Goal: Communication & Community: Answer question/provide support

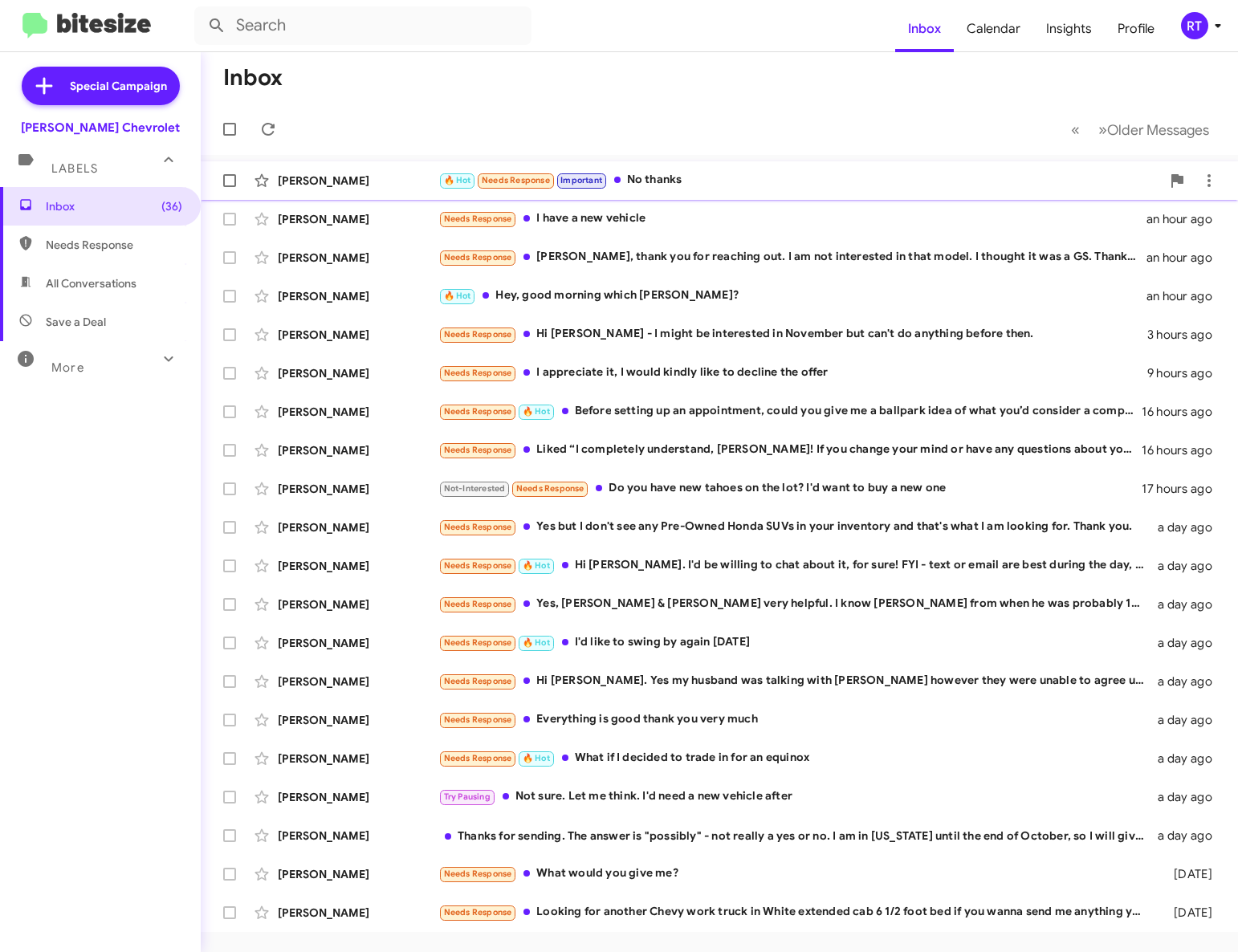
click at [652, 181] on div "🔥 Hot Needs Response Important No thanks" at bounding box center [800, 180] width 722 height 19
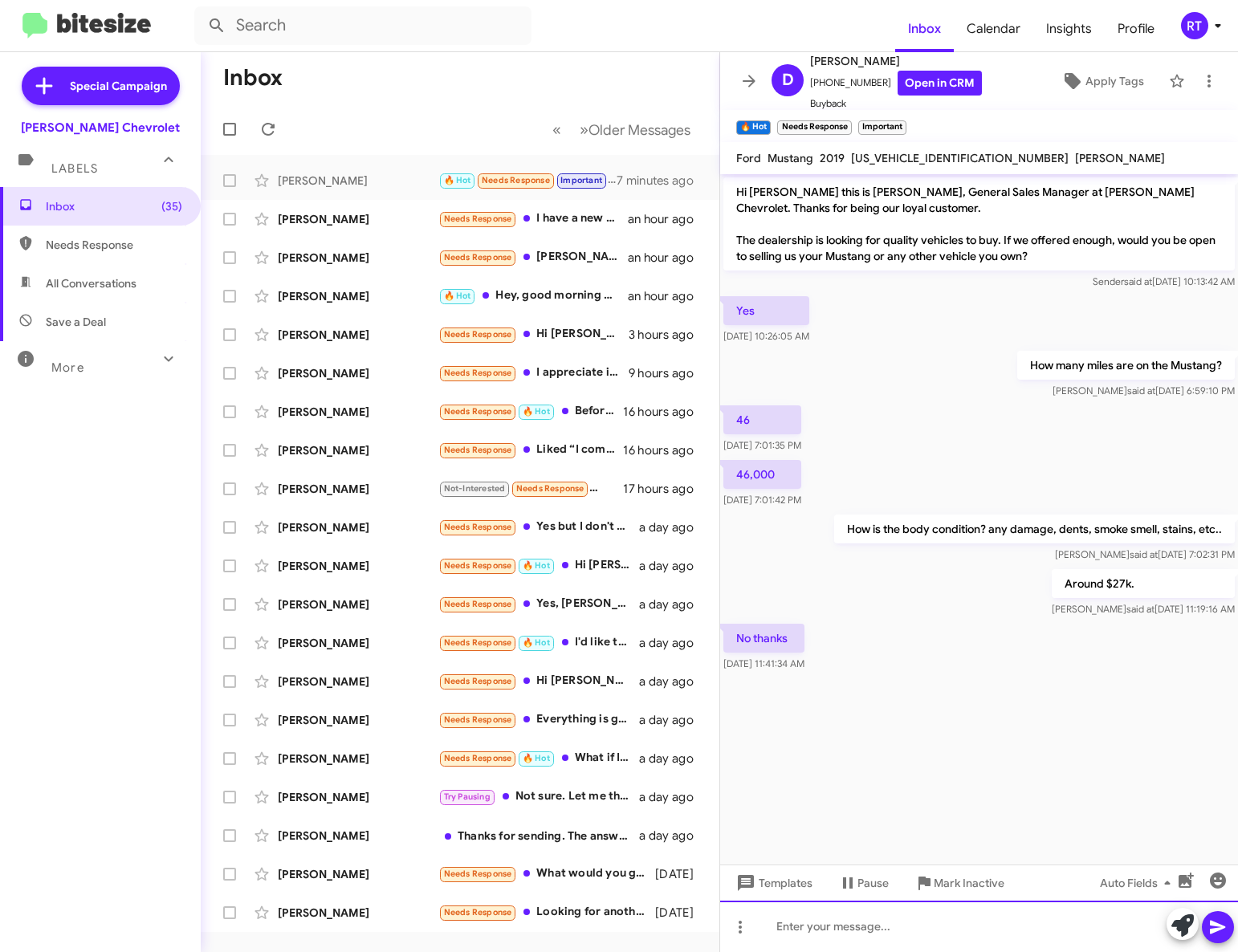
click at [781, 935] on div at bounding box center [978, 926] width 517 height 51
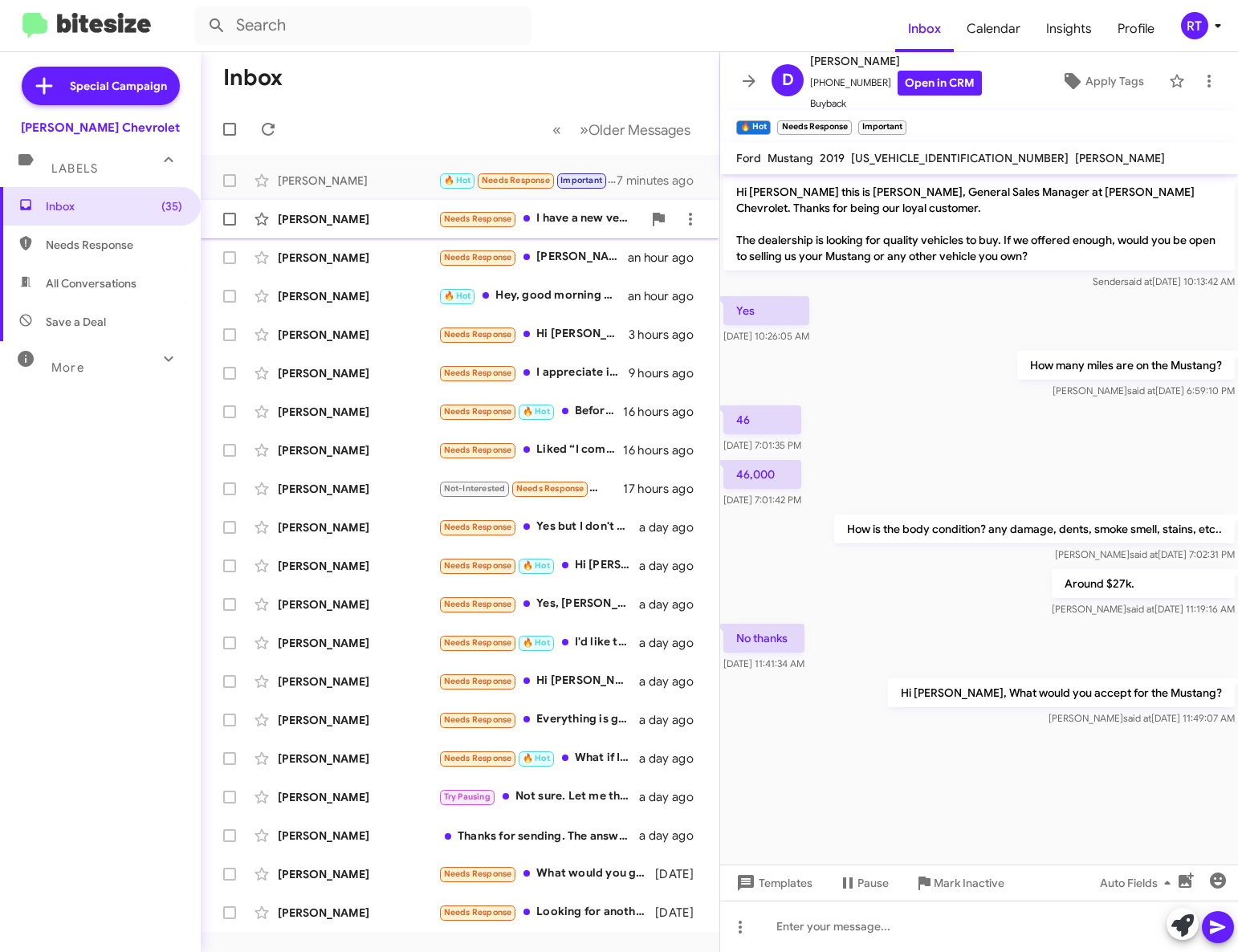
click at [285, 222] on div "Todd Allen" at bounding box center [358, 219] width 161 height 16
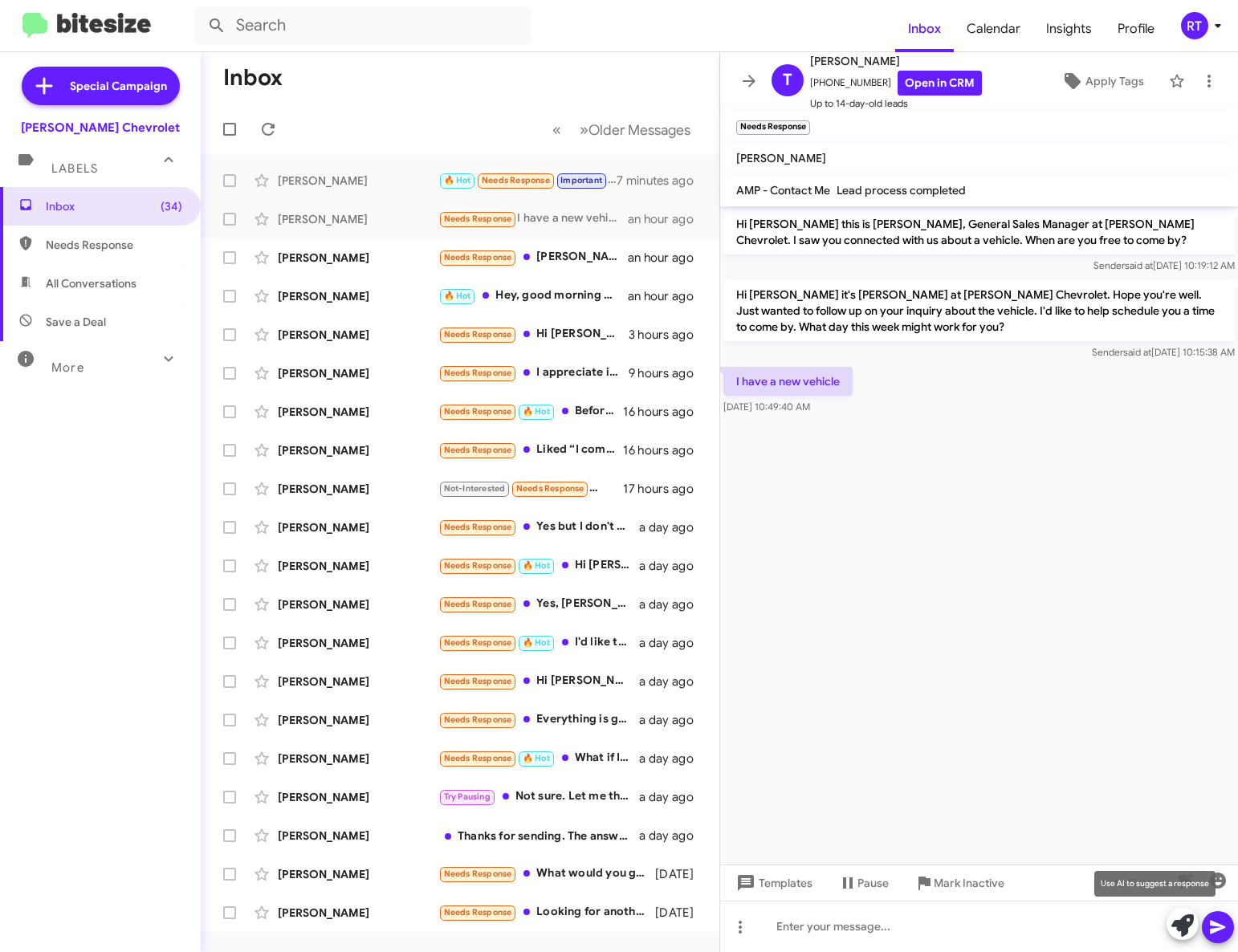
click at [1188, 930] on icon at bounding box center [1182, 925] width 22 height 22
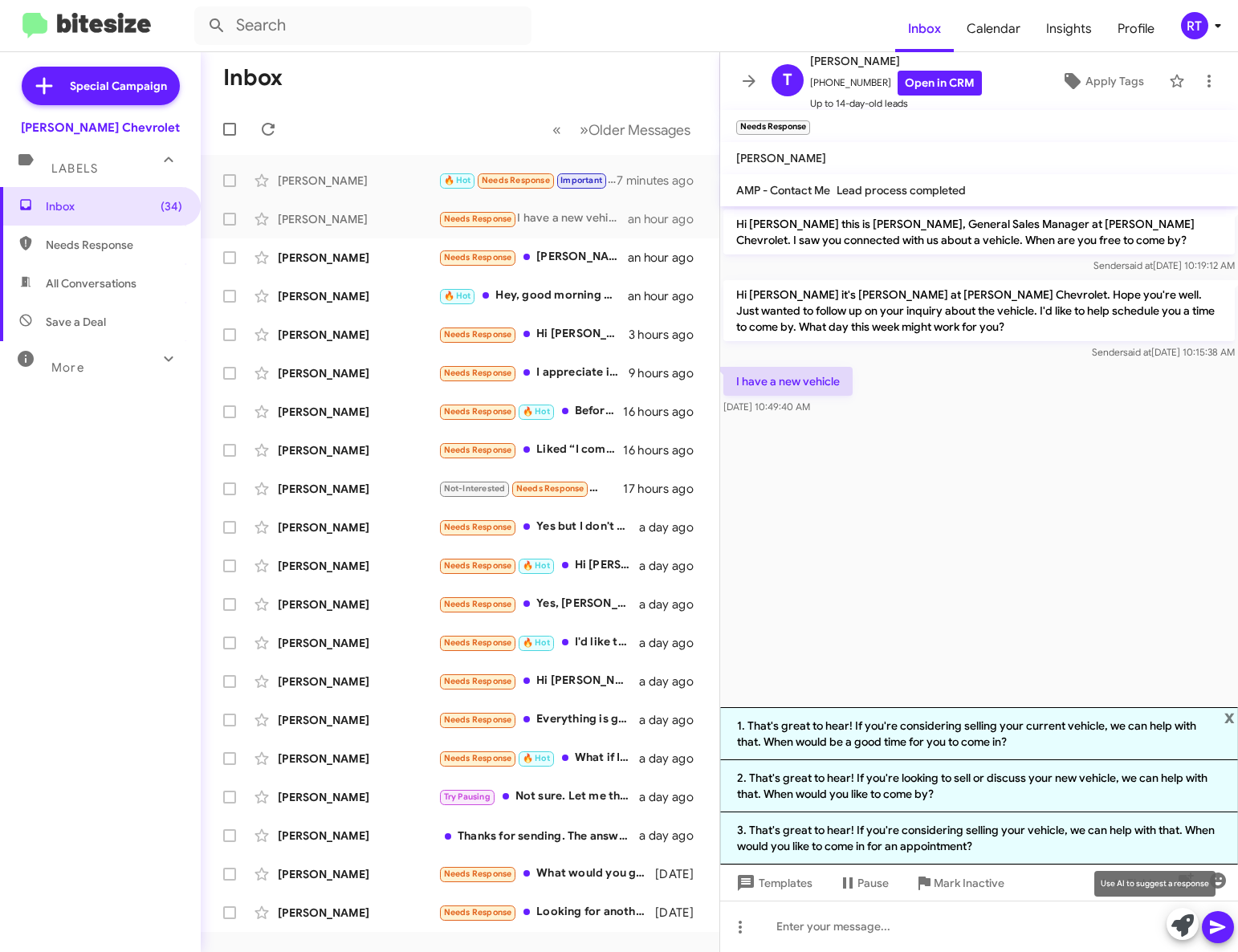
click at [1175, 924] on icon at bounding box center [1182, 925] width 22 height 22
click at [1225, 707] on span "x" at bounding box center [1230, 716] width 11 height 19
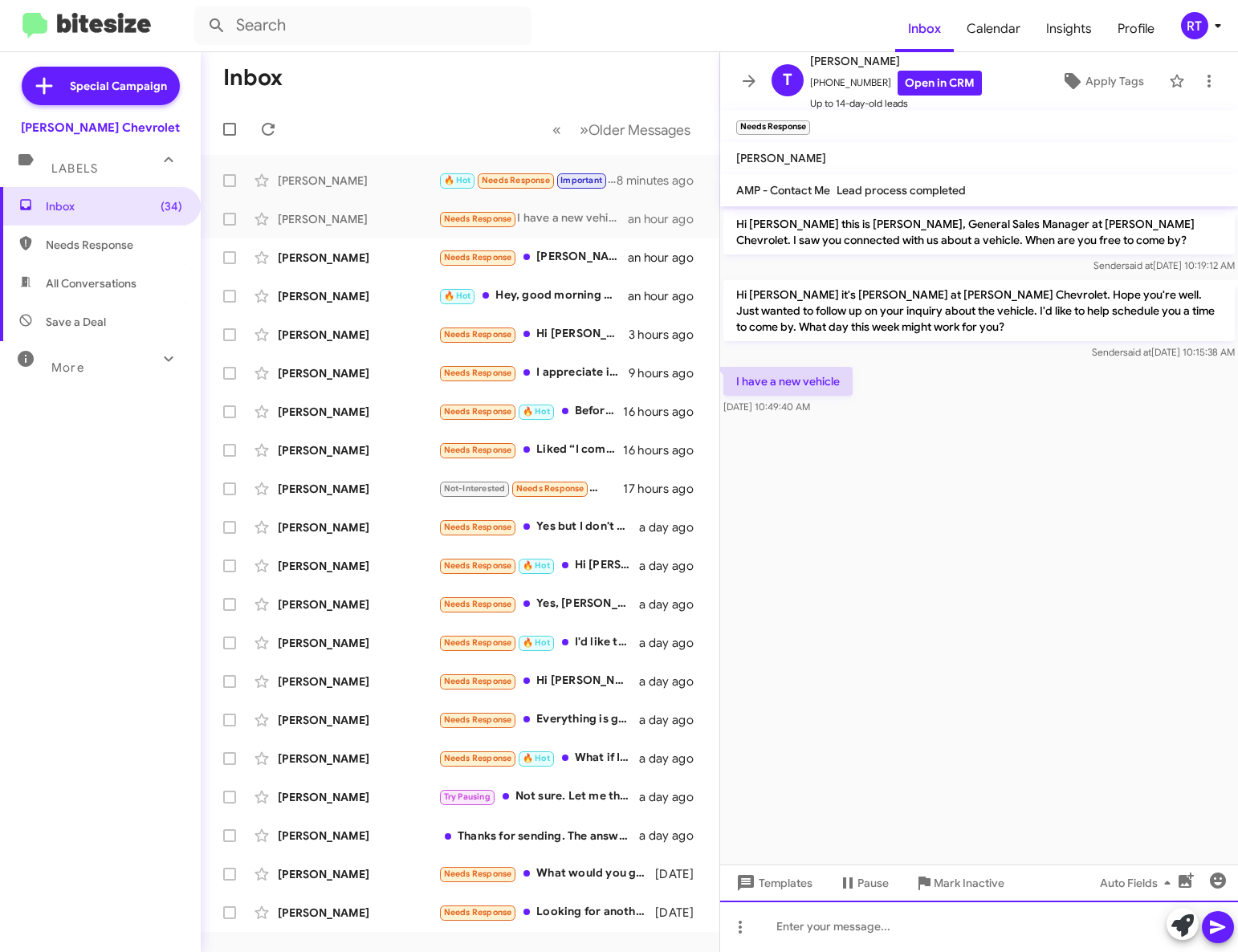
click at [805, 928] on div at bounding box center [978, 926] width 517 height 51
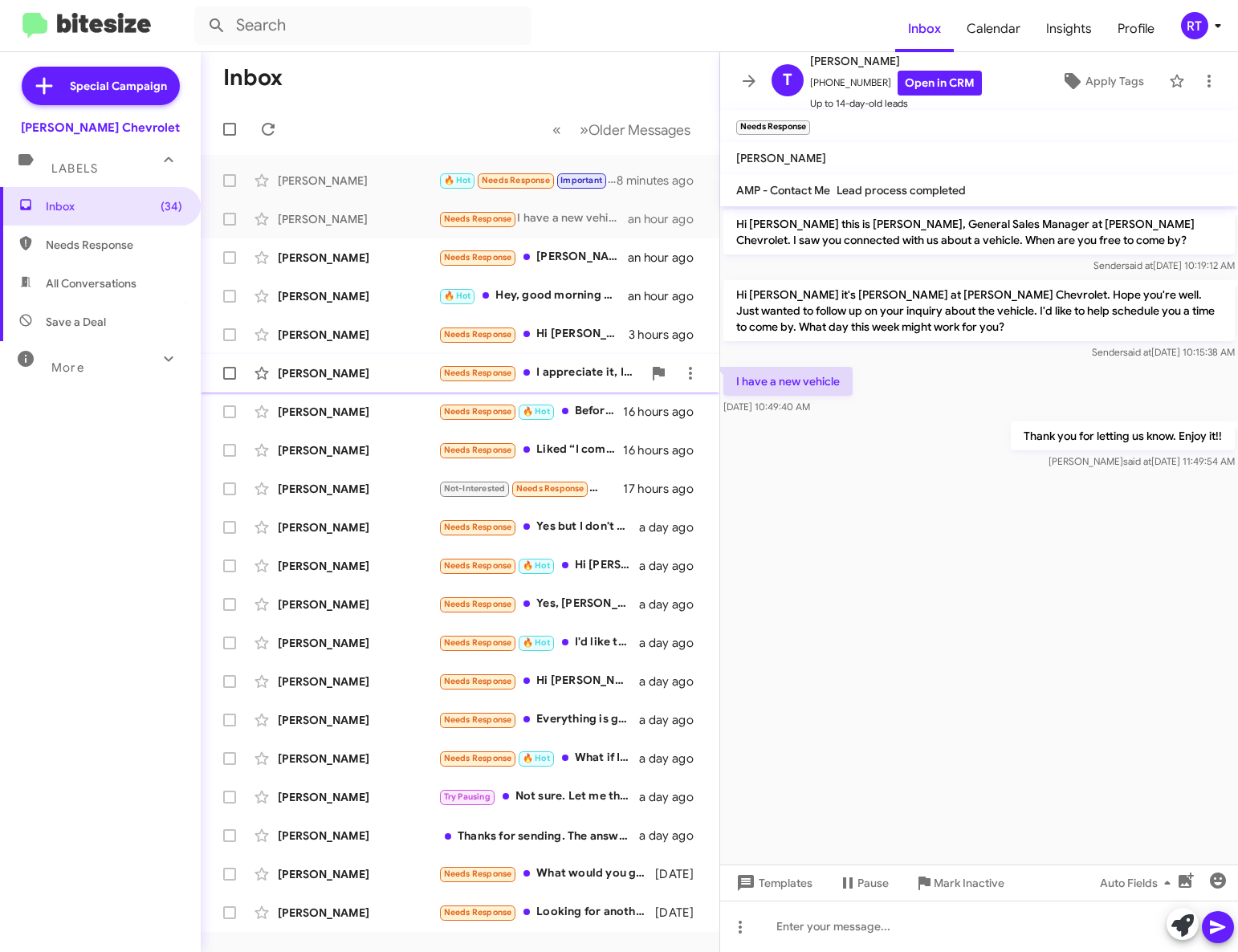
click at [323, 380] on div "Roger Sekhon" at bounding box center [358, 374] width 161 height 16
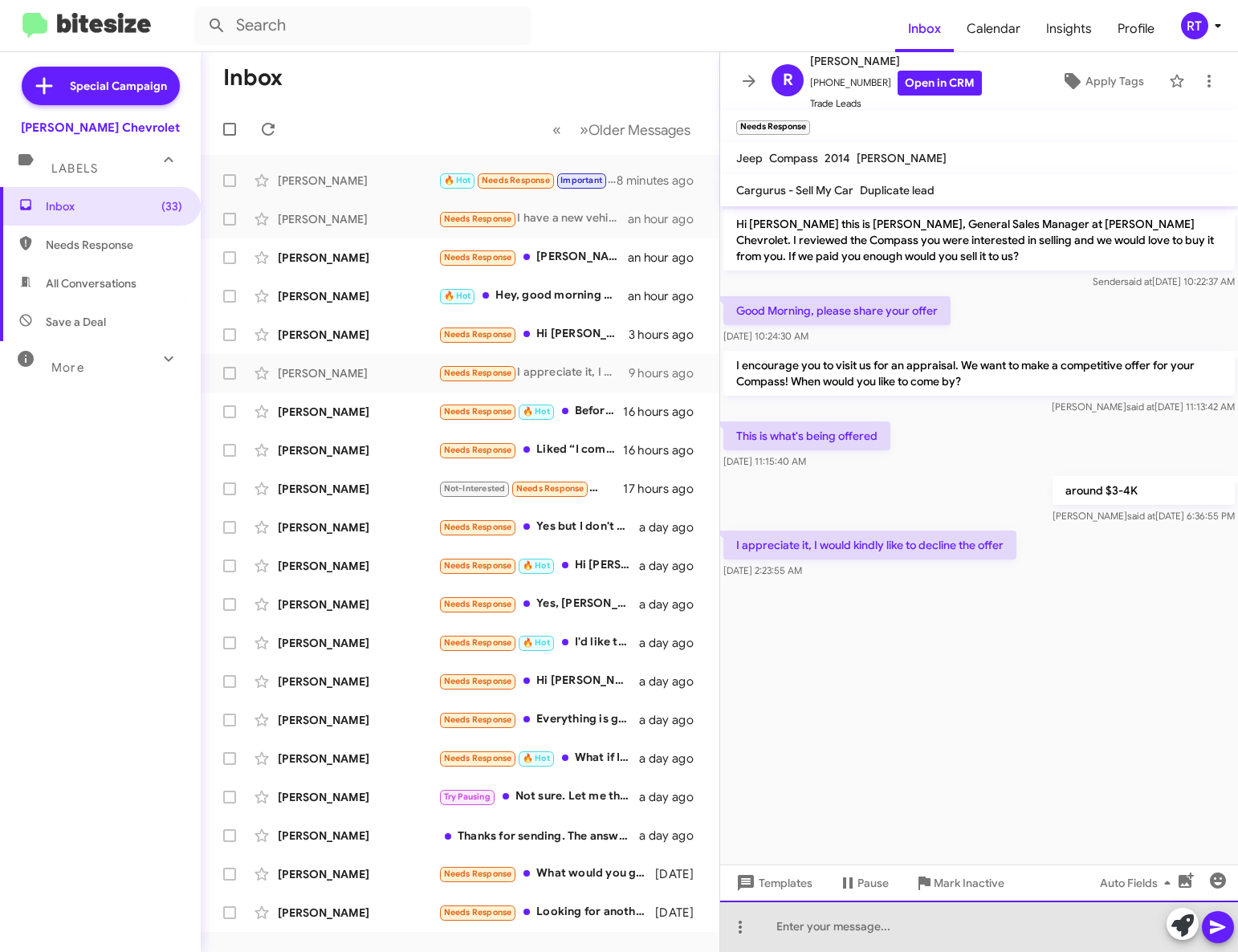
click at [798, 930] on div at bounding box center [978, 926] width 517 height 51
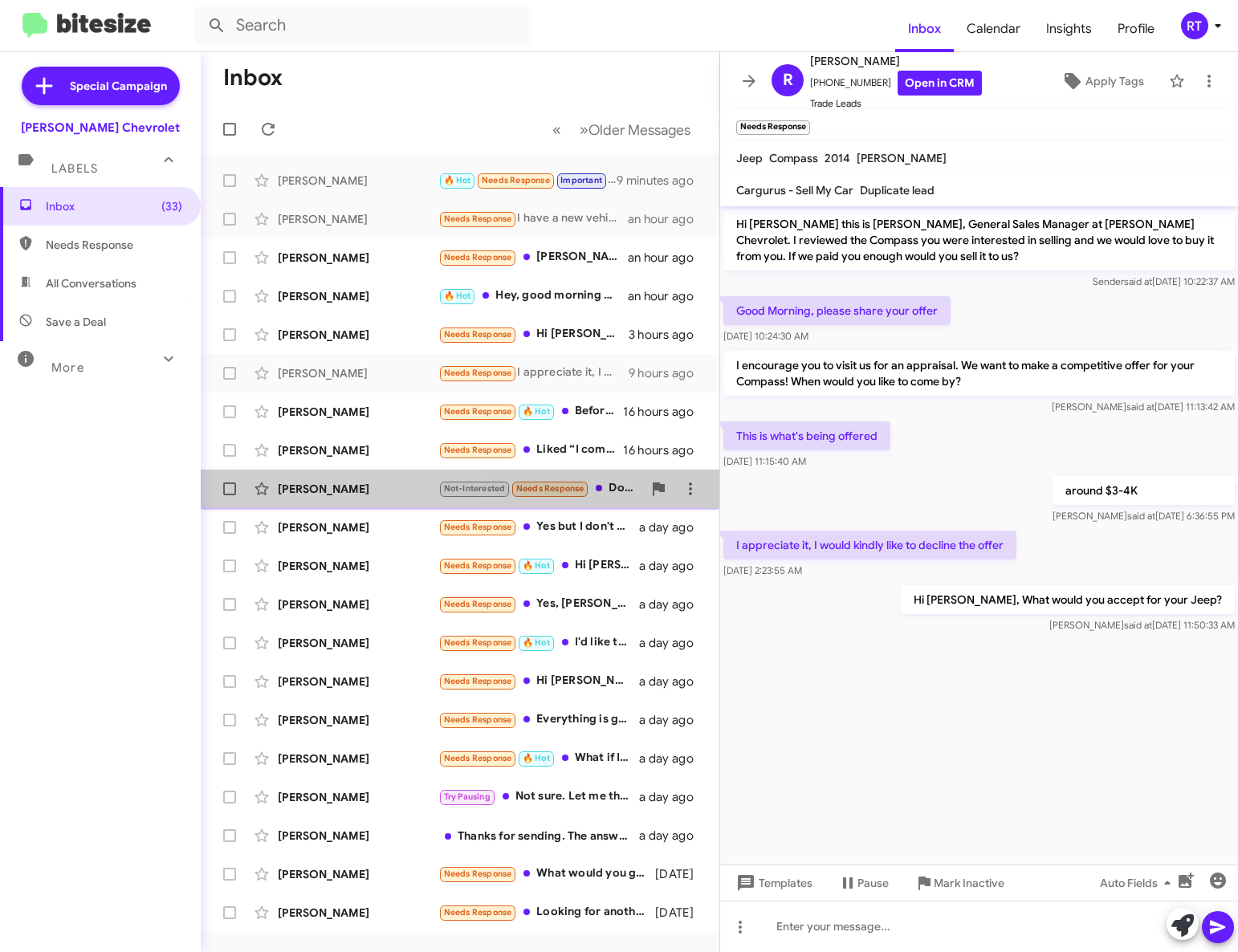
click at [296, 489] on div "Daniel Weiss" at bounding box center [358, 489] width 161 height 16
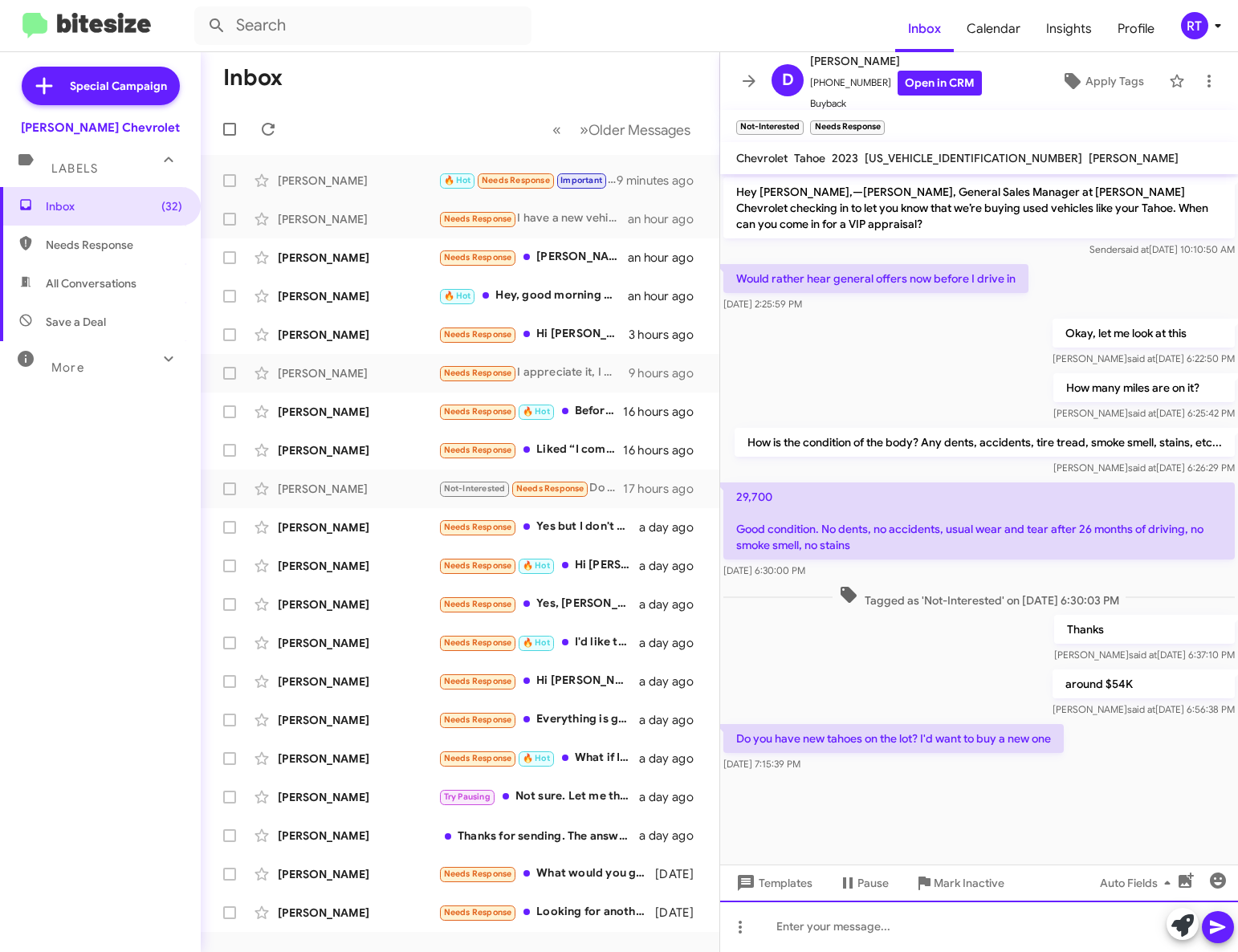
click at [793, 926] on div at bounding box center [978, 926] width 517 height 51
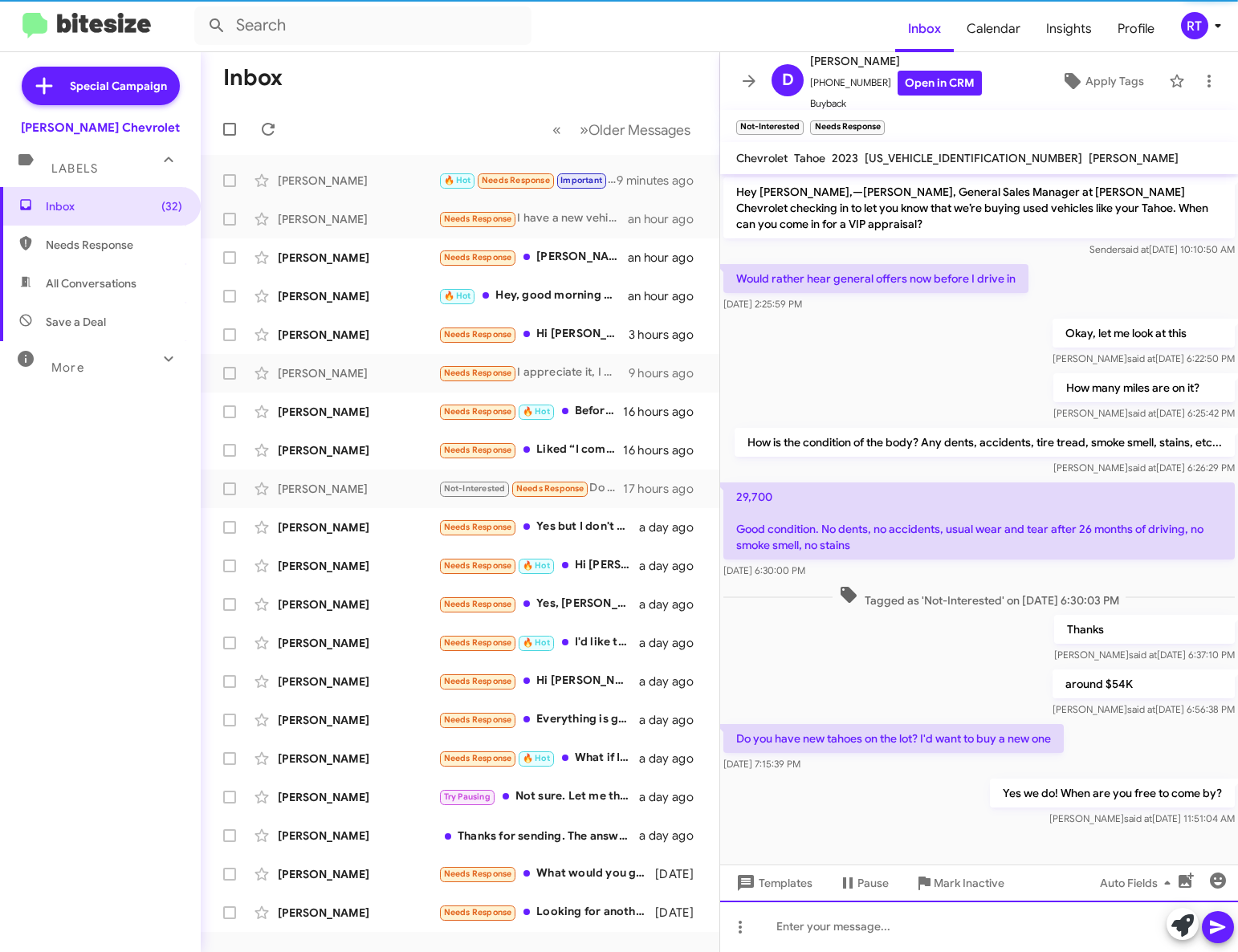
scroll to position [51, 0]
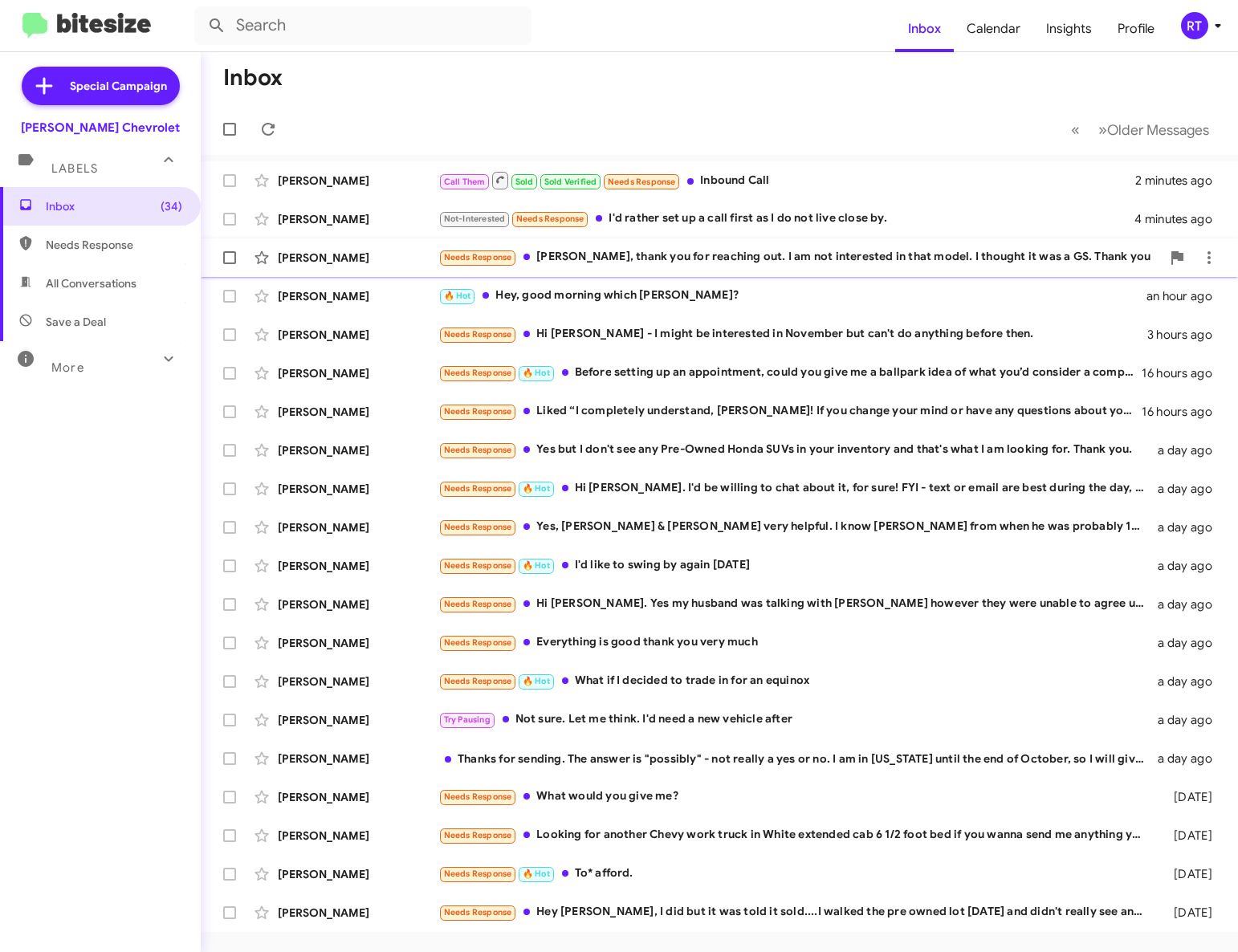
click at [764, 264] on div "Needs Response [PERSON_NAME], thank you for reaching out. I am not interested i…" at bounding box center [800, 257] width 722 height 19
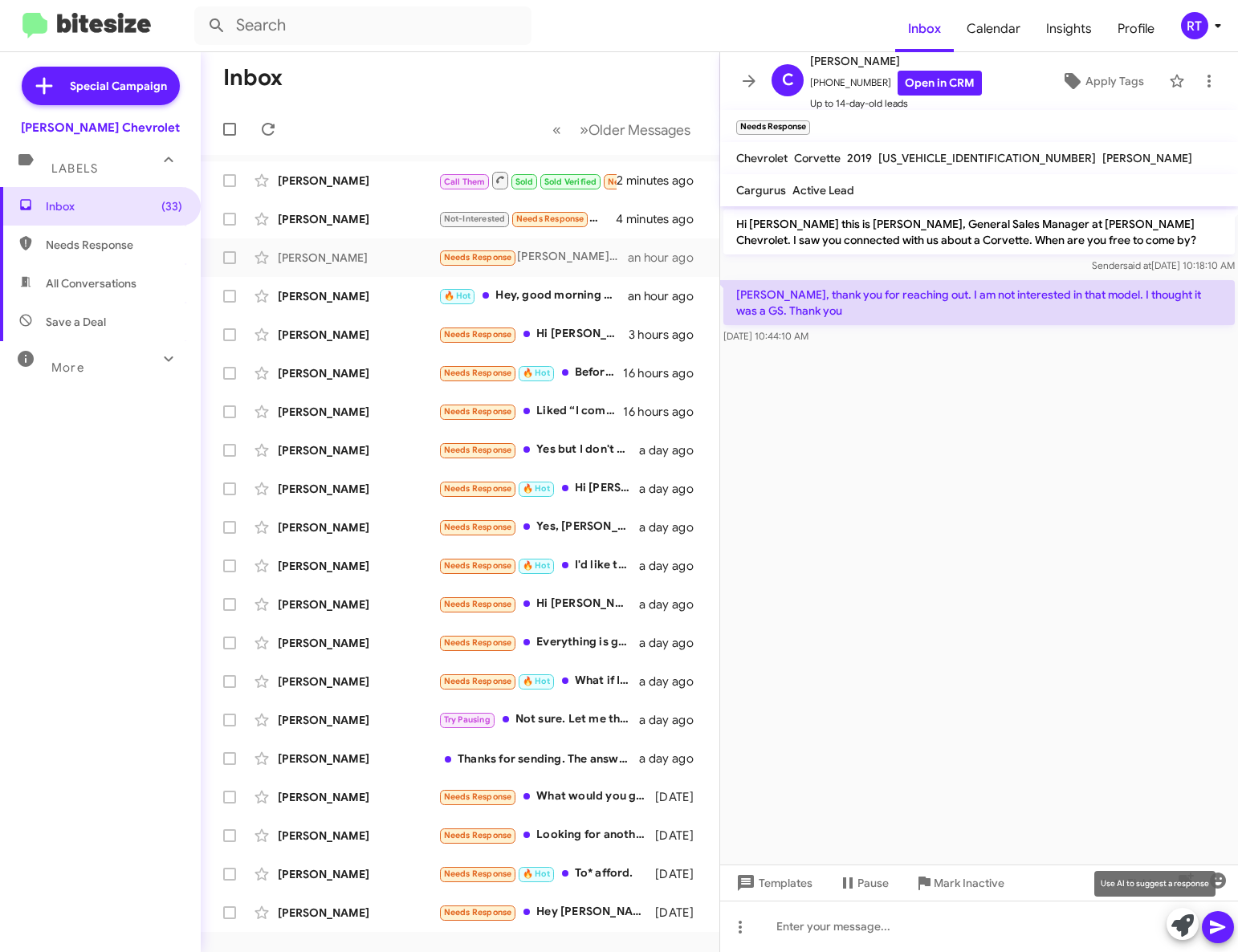
click at [1184, 926] on icon at bounding box center [1182, 925] width 22 height 22
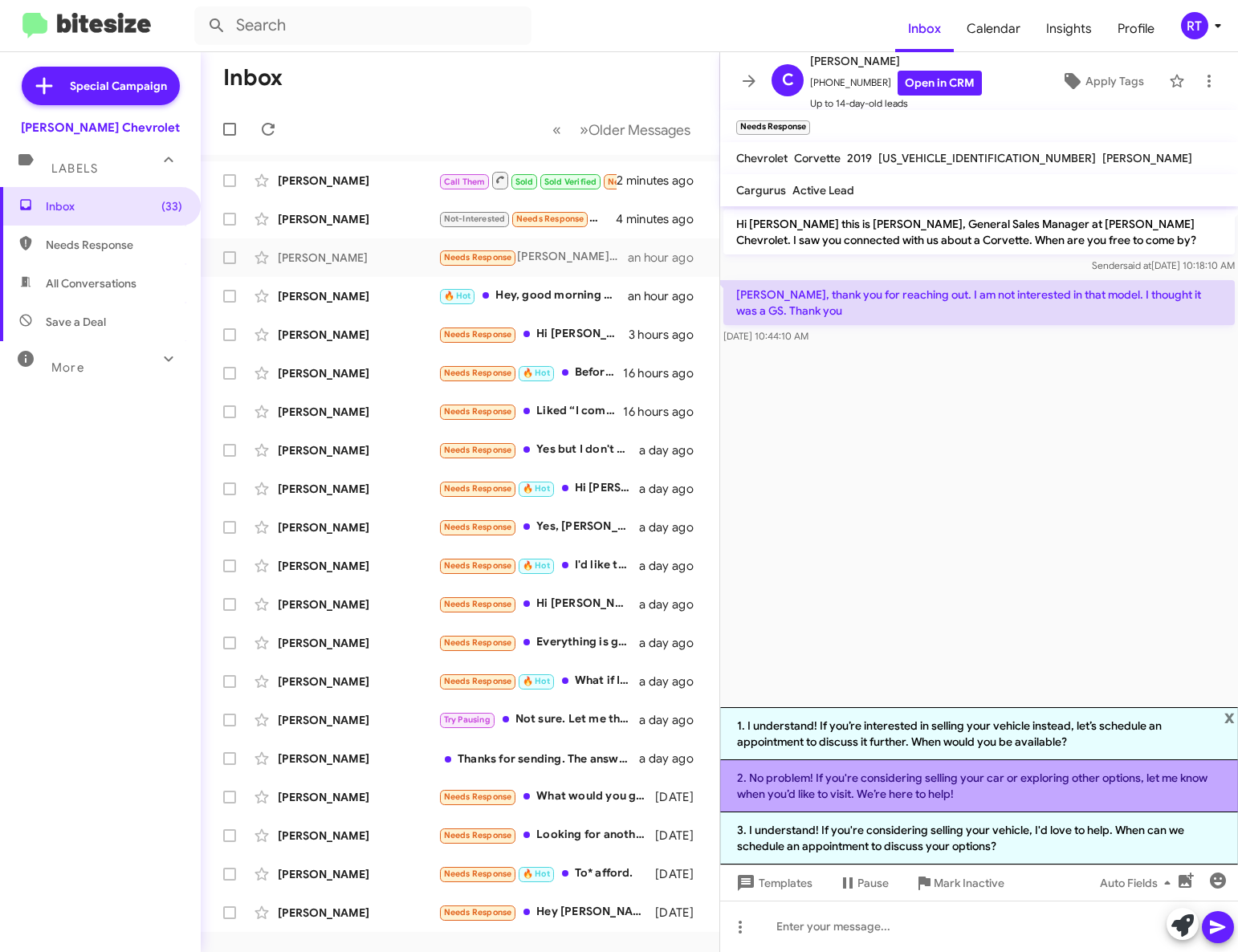
click at [1036, 776] on li "2. No problem! If you're considering selling your car or exploring other option…" at bounding box center [978, 786] width 517 height 52
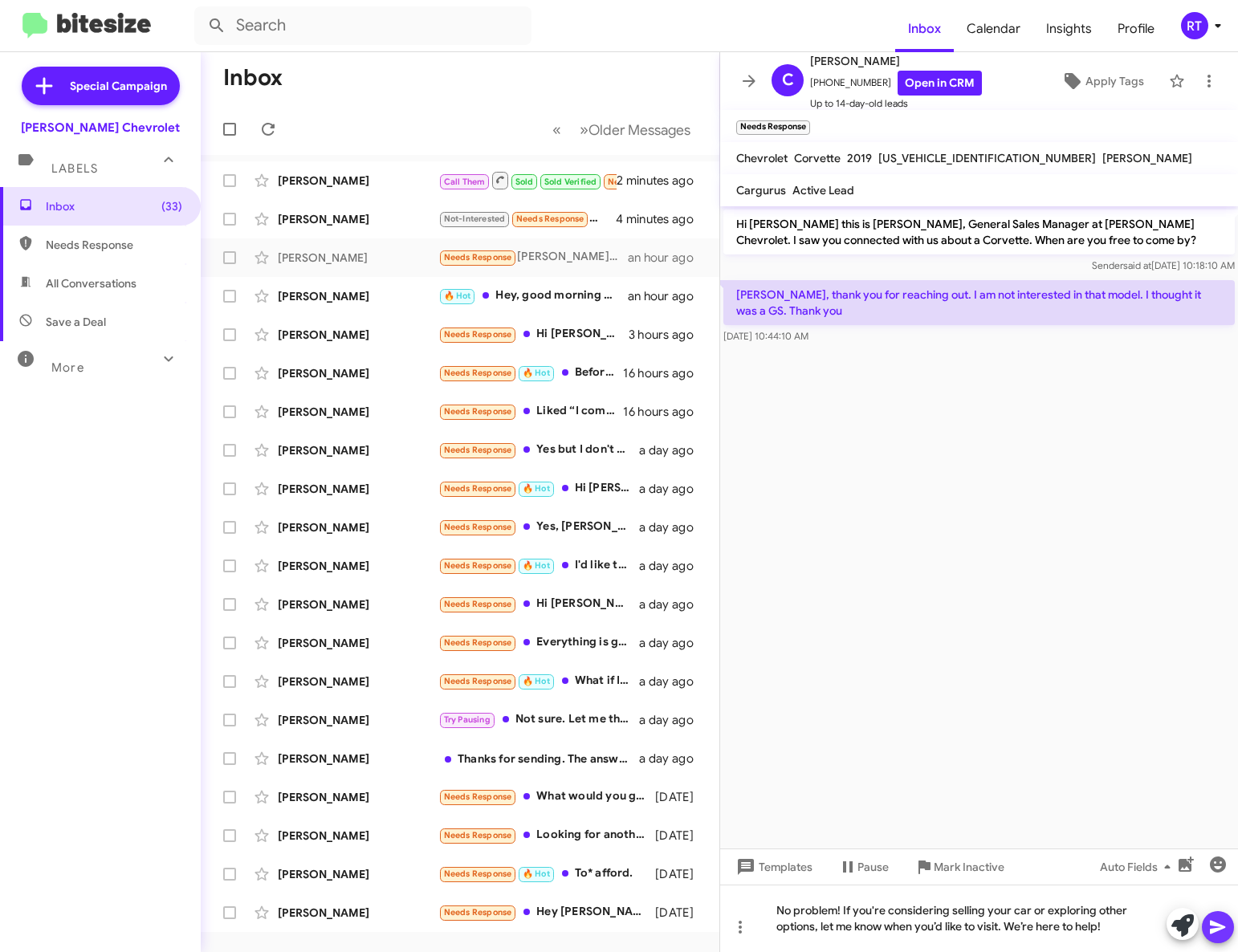
click at [1214, 927] on icon at bounding box center [1217, 926] width 19 height 19
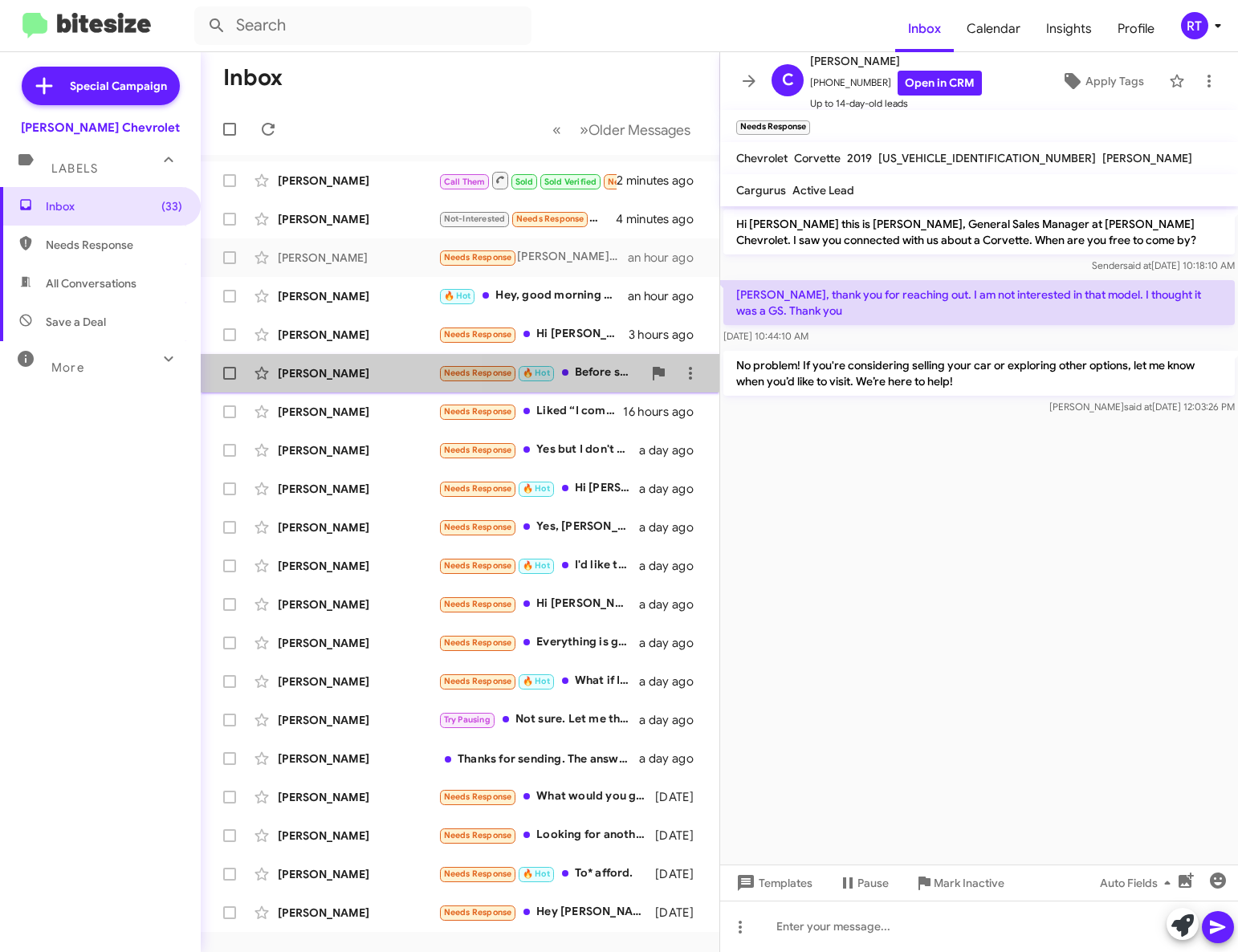
click at [295, 366] on div "John Davidson" at bounding box center [358, 374] width 161 height 16
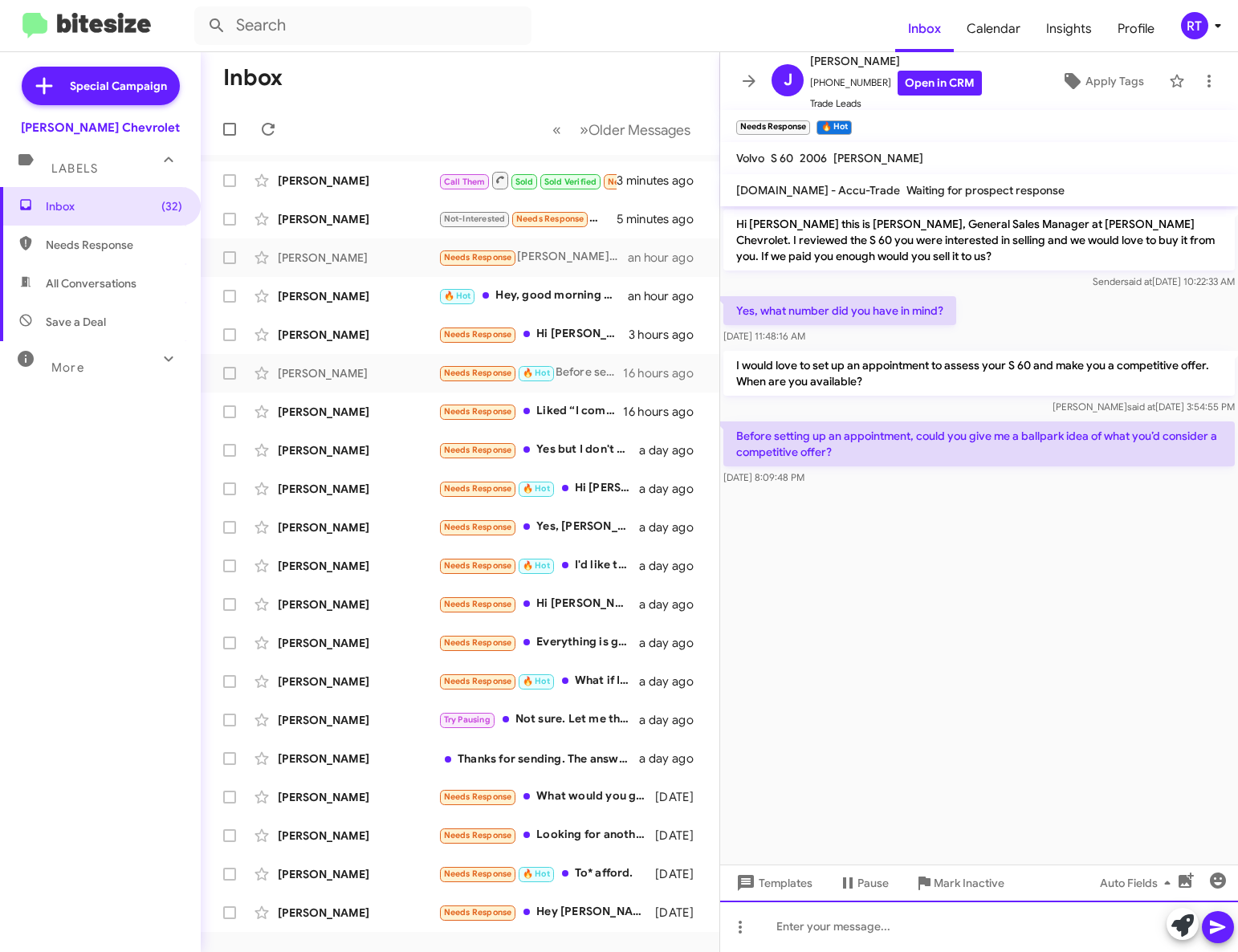
click at [795, 925] on div at bounding box center [978, 926] width 517 height 51
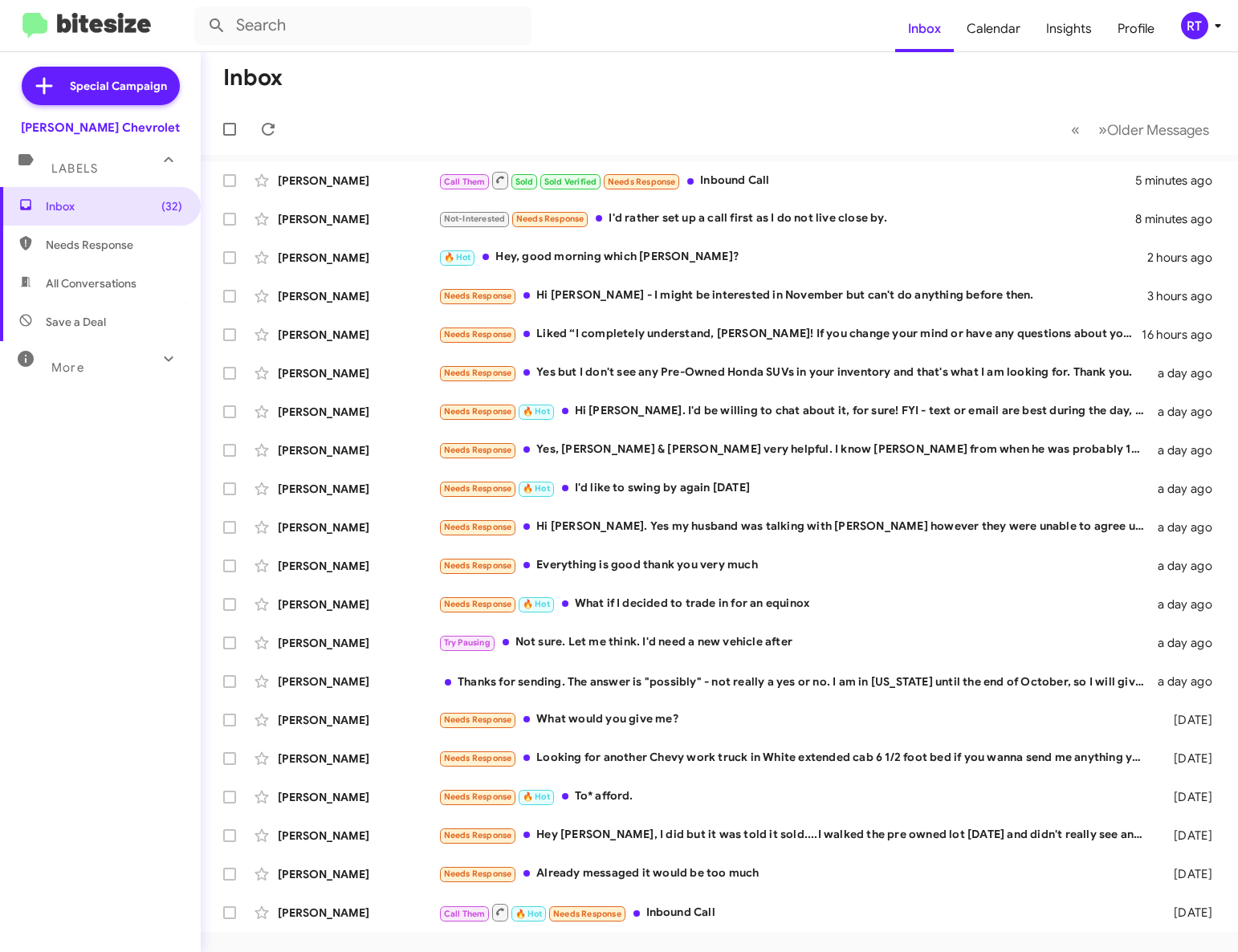
click at [91, 283] on span "All Conversations" at bounding box center [91, 283] width 91 height 16
type input "in:all-conversations"
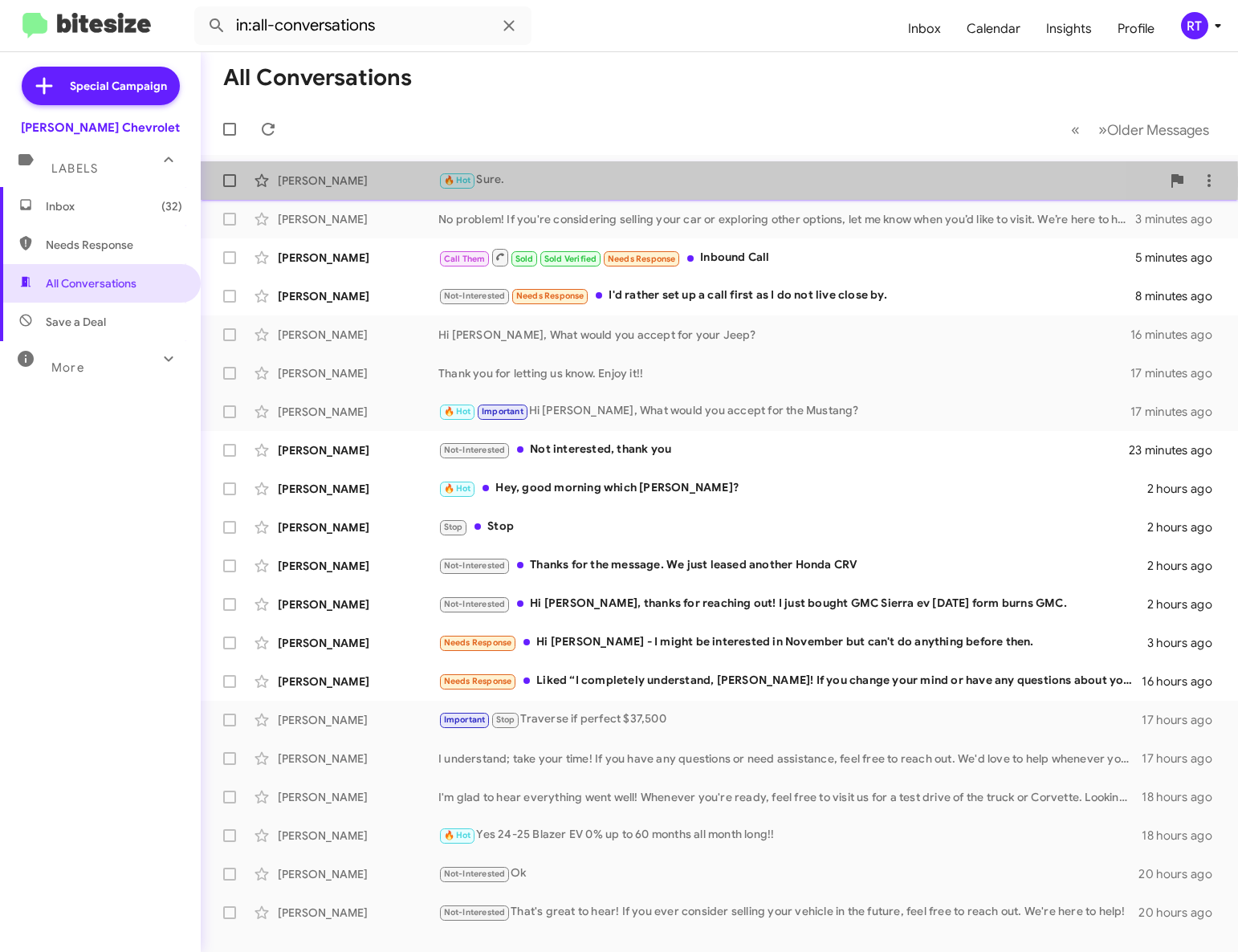
click at [366, 181] on div "[PERSON_NAME]" at bounding box center [358, 181] width 161 height 16
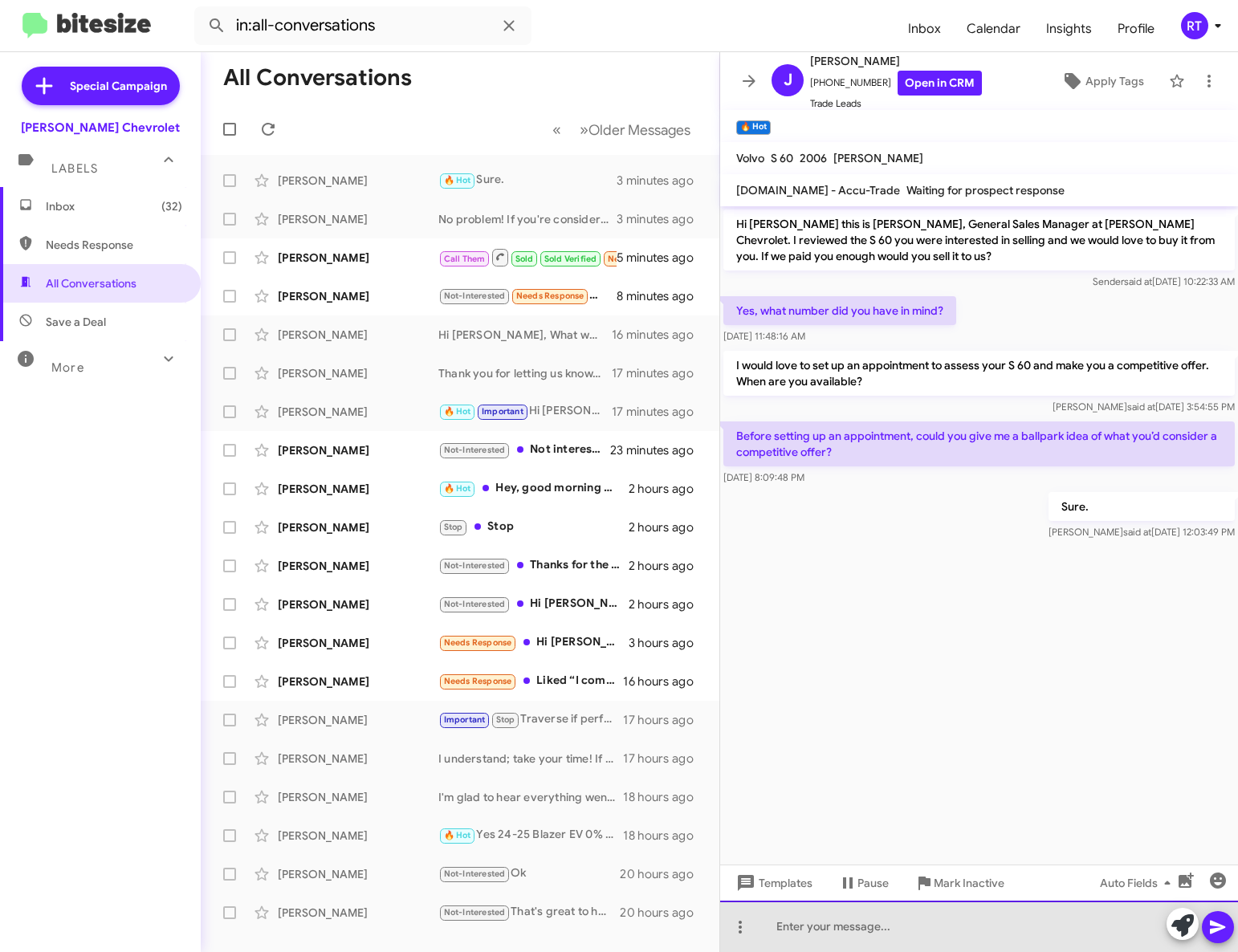
click at [798, 917] on div at bounding box center [978, 926] width 517 height 51
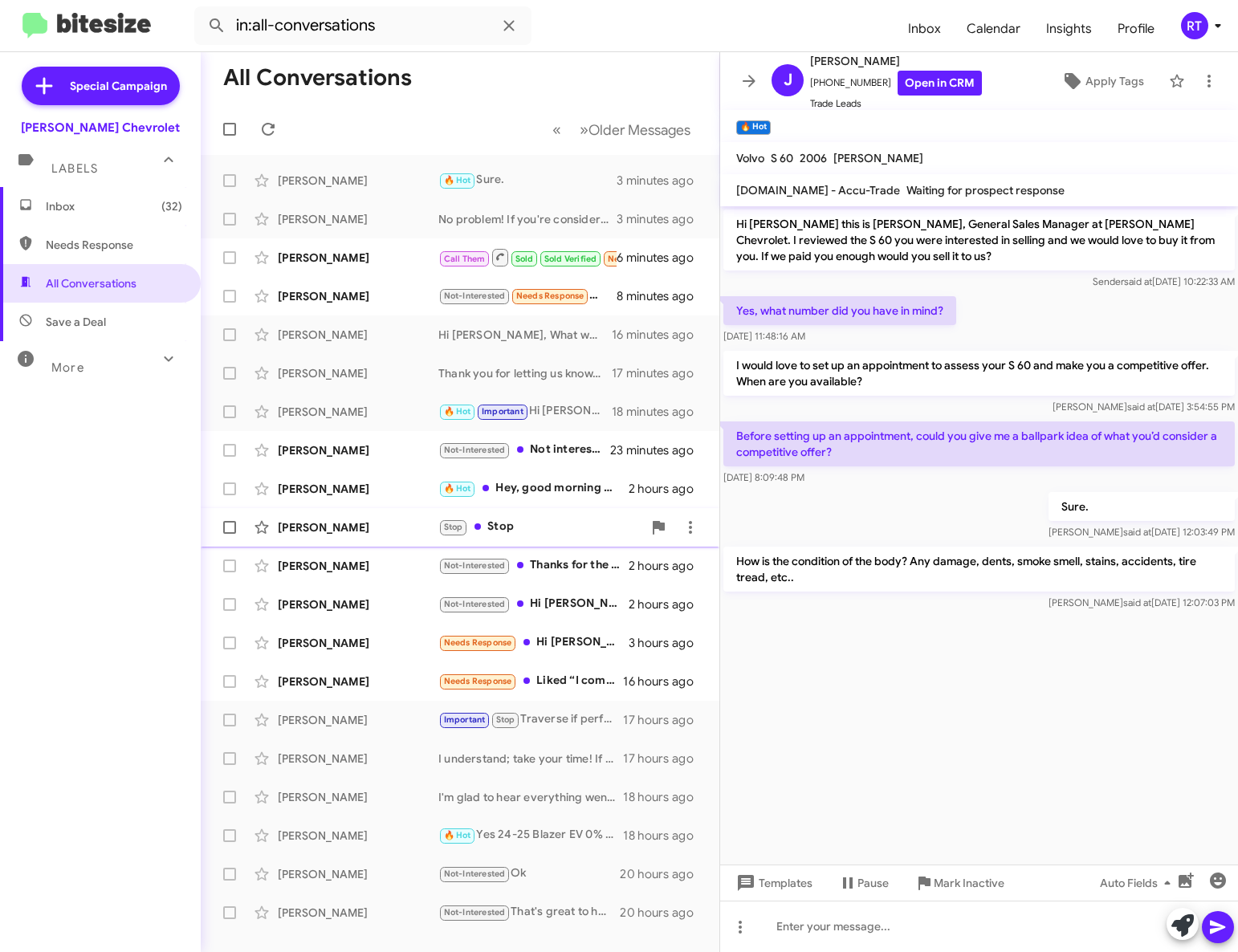
click at [327, 531] on div "Terry Mckim" at bounding box center [358, 527] width 161 height 16
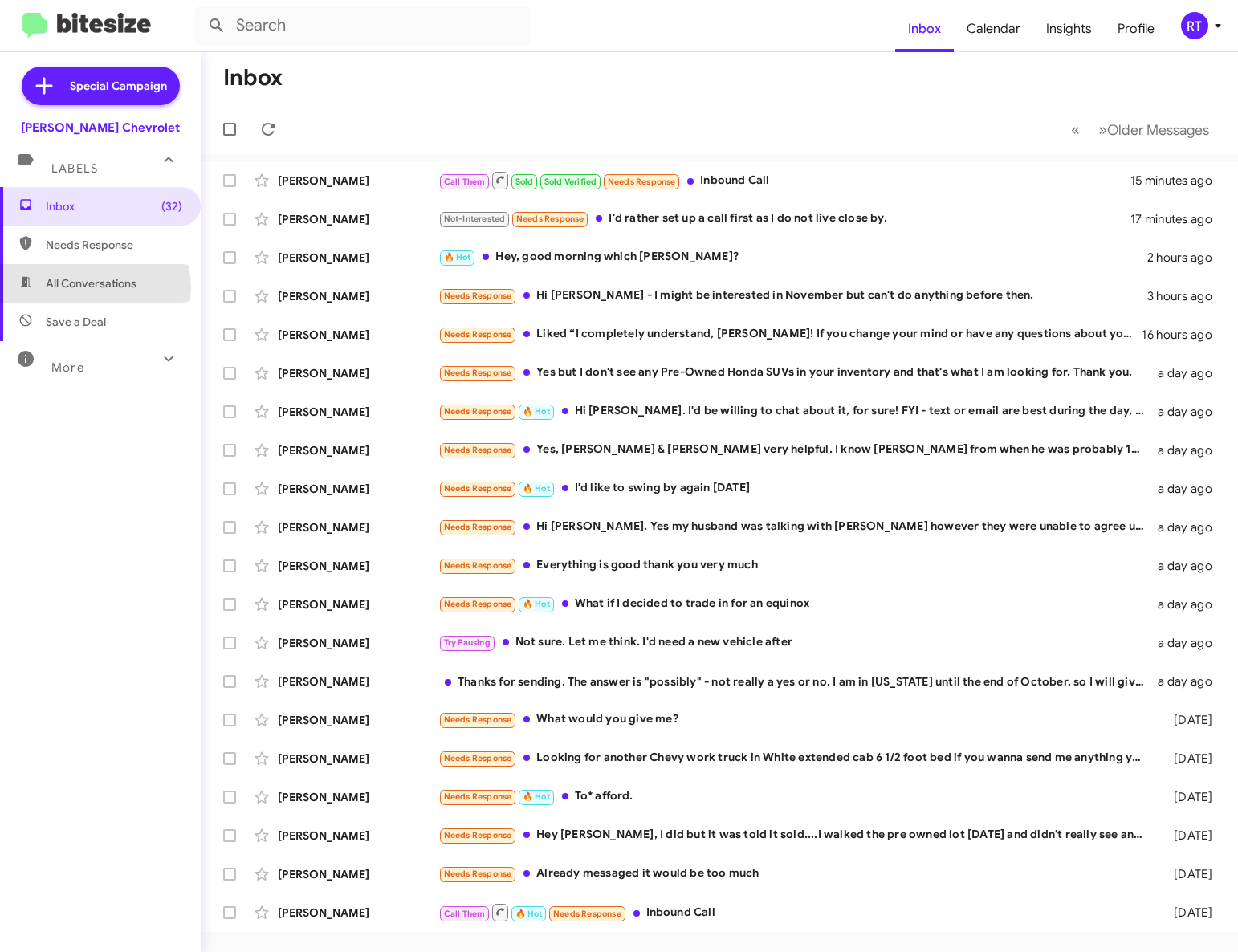
click at [86, 287] on span "All Conversations" at bounding box center [91, 283] width 91 height 16
type input "in:all-conversations"
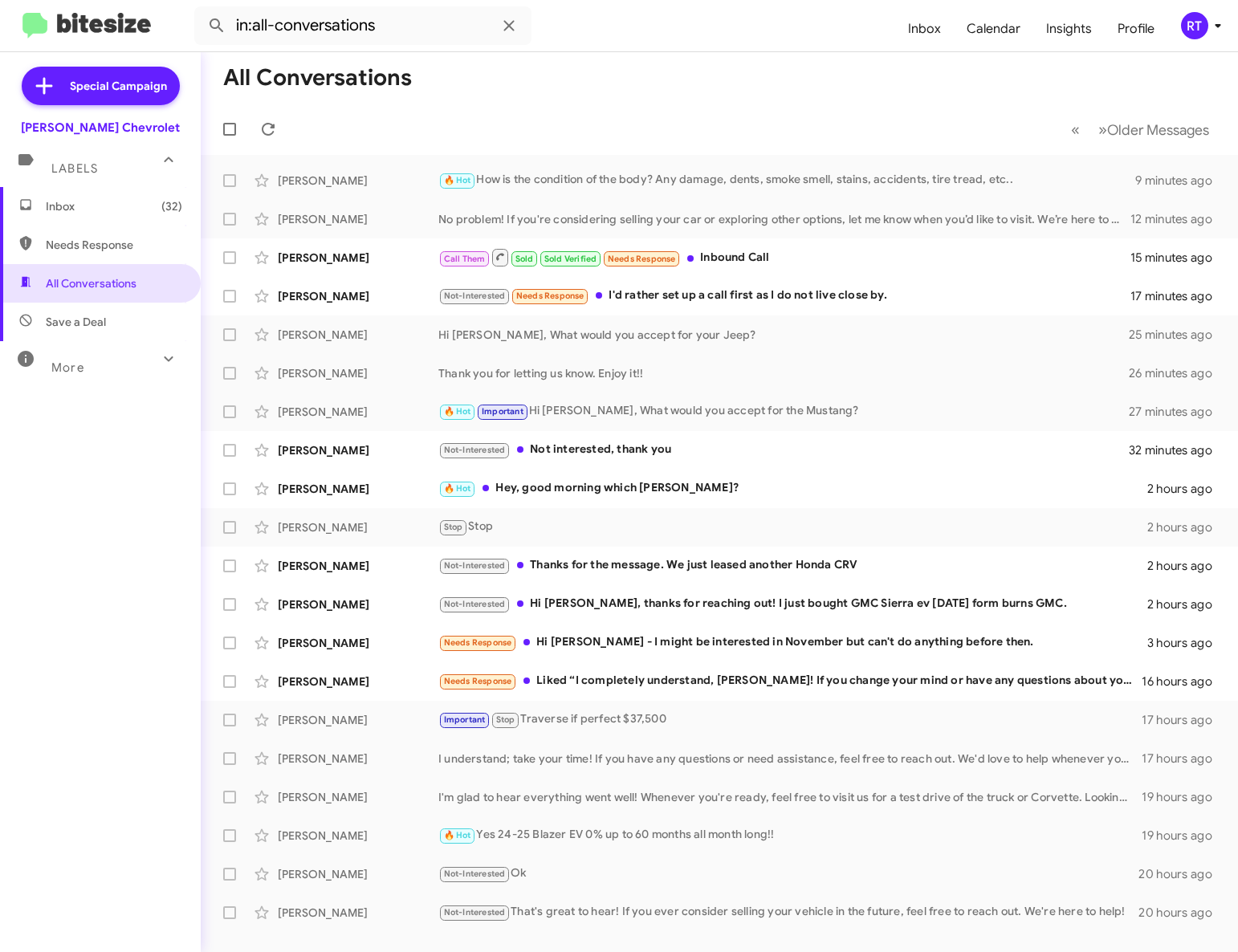
click at [87, 210] on span "Inbox (32)" at bounding box center [114, 207] width 137 height 16
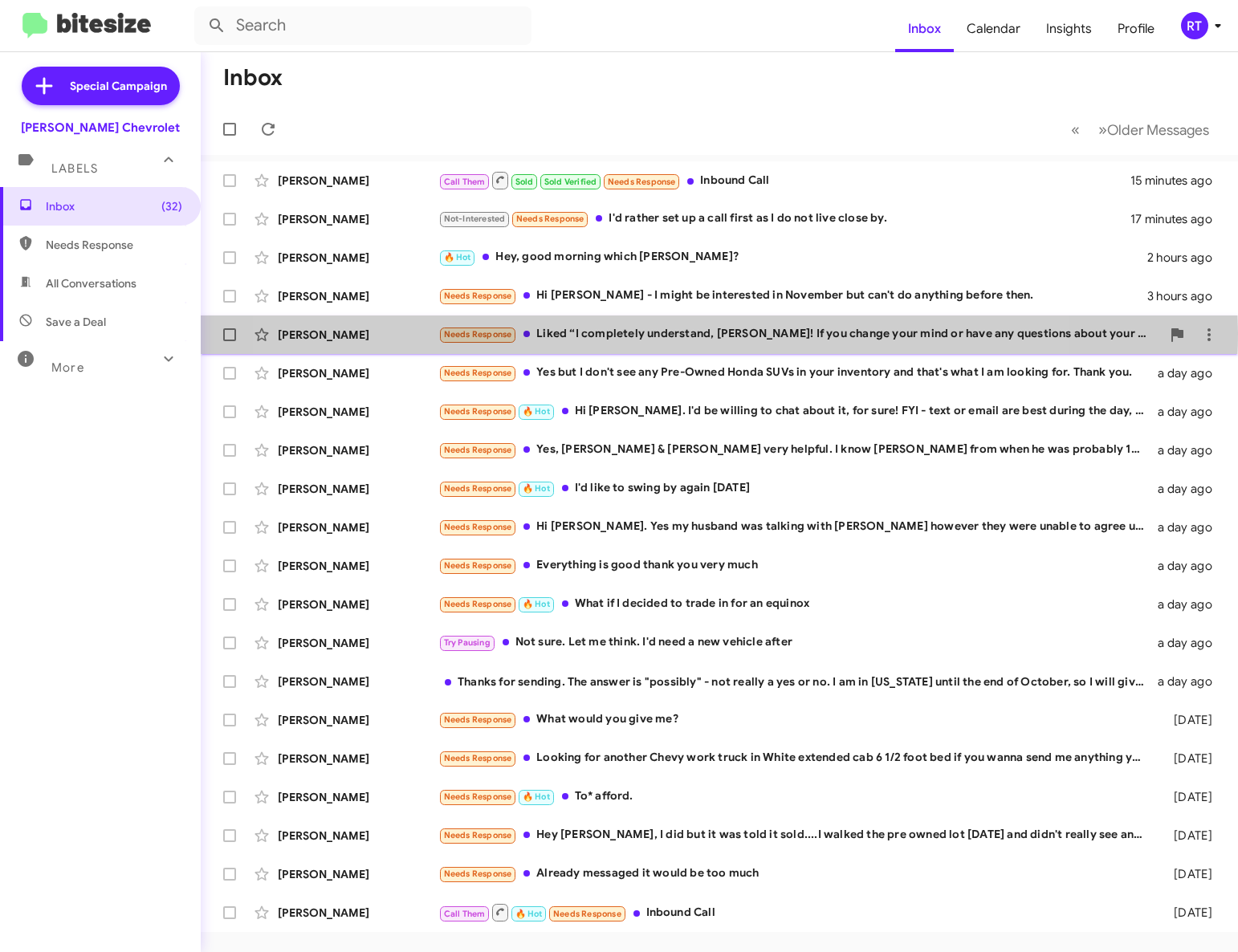
click at [643, 332] on div "Needs Response Liked “I completely understand, Melissa! If you change your mind…" at bounding box center [800, 334] width 722 height 19
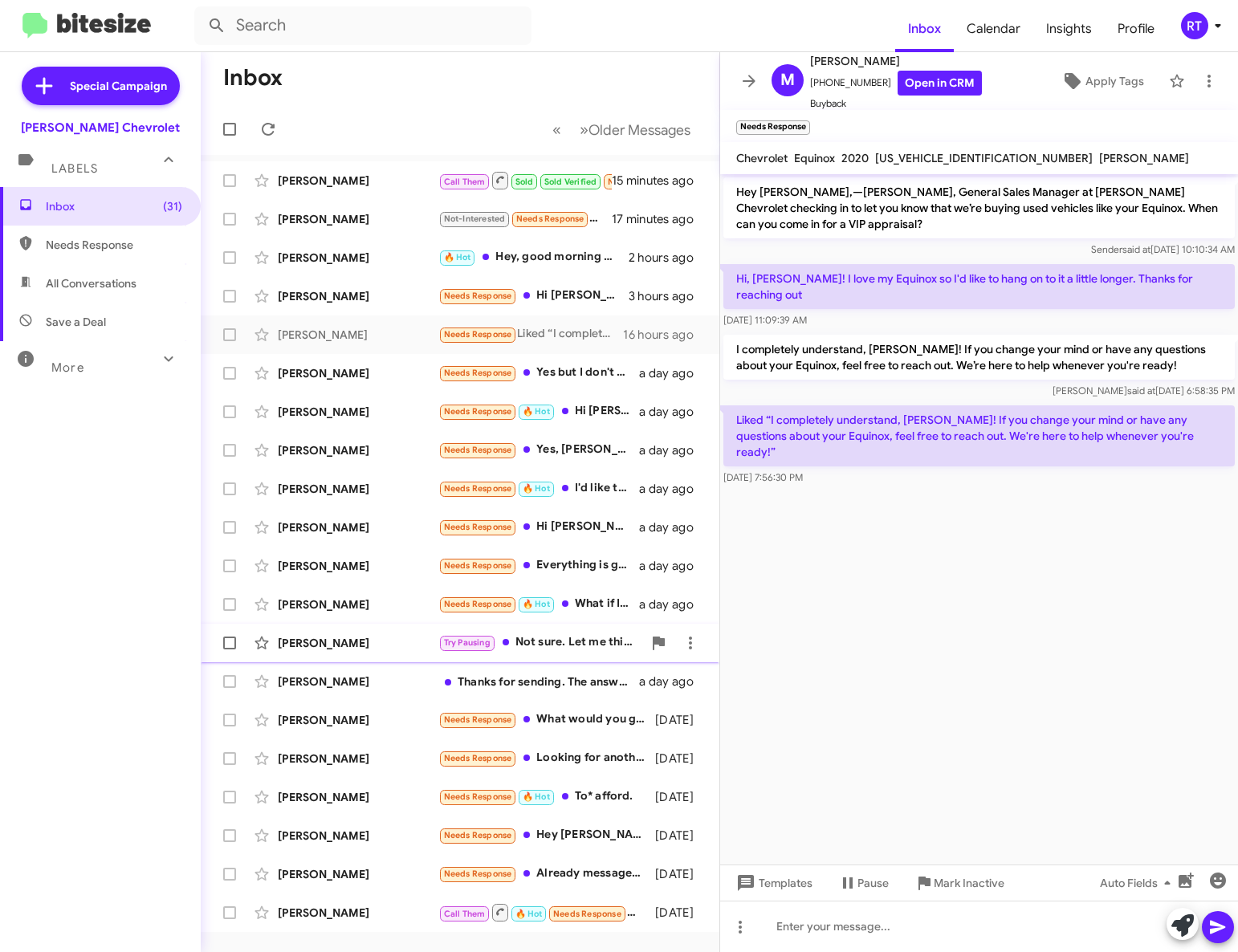
click at [327, 640] on div "Daniel Braem" at bounding box center [358, 643] width 161 height 16
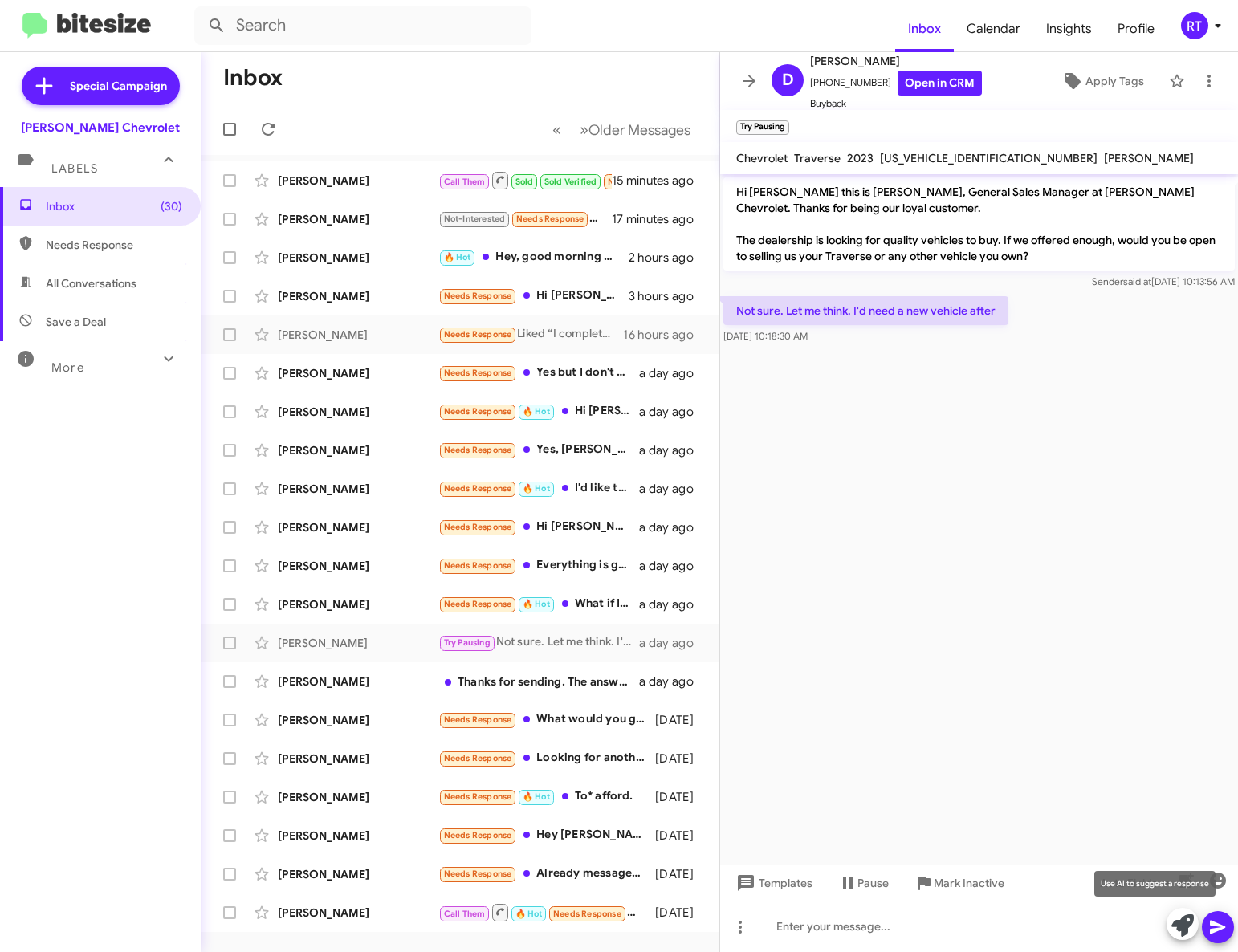
click at [1176, 925] on icon at bounding box center [1182, 925] width 22 height 22
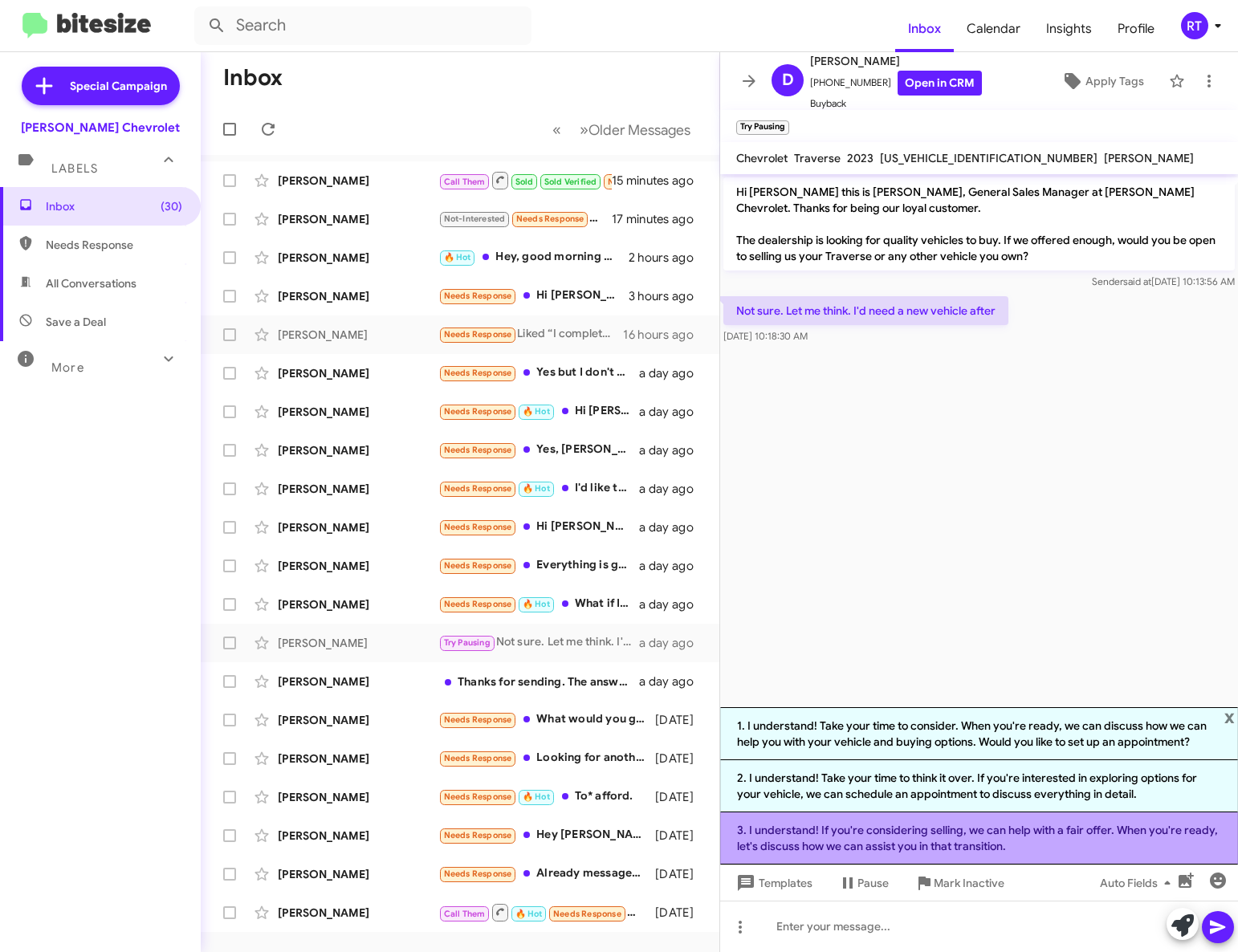
click at [898, 833] on li "3. I understand! If you're considering selling, we can help with a fair offer. …" at bounding box center [978, 838] width 517 height 52
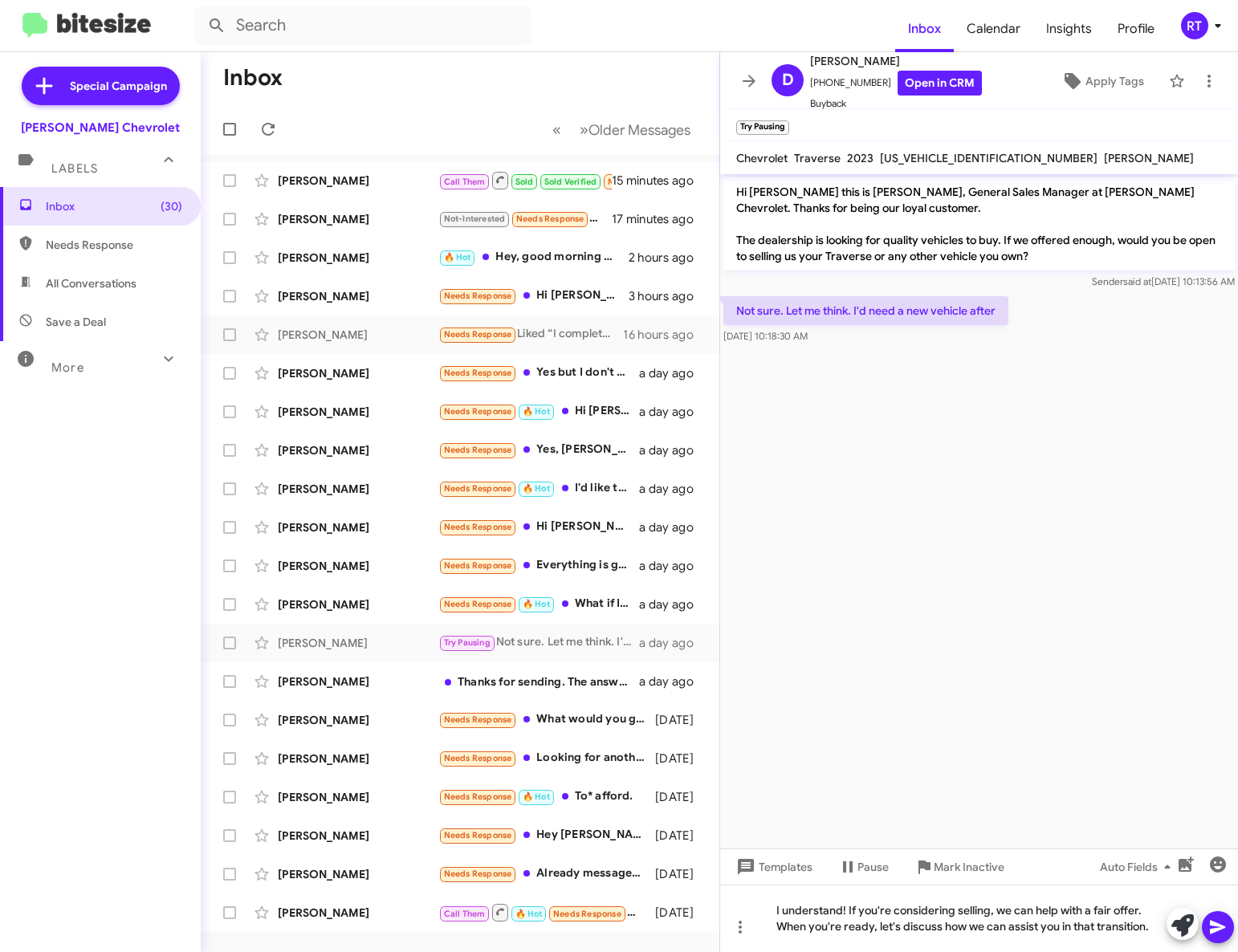
click at [1220, 930] on icon at bounding box center [1217, 927] width 15 height 13
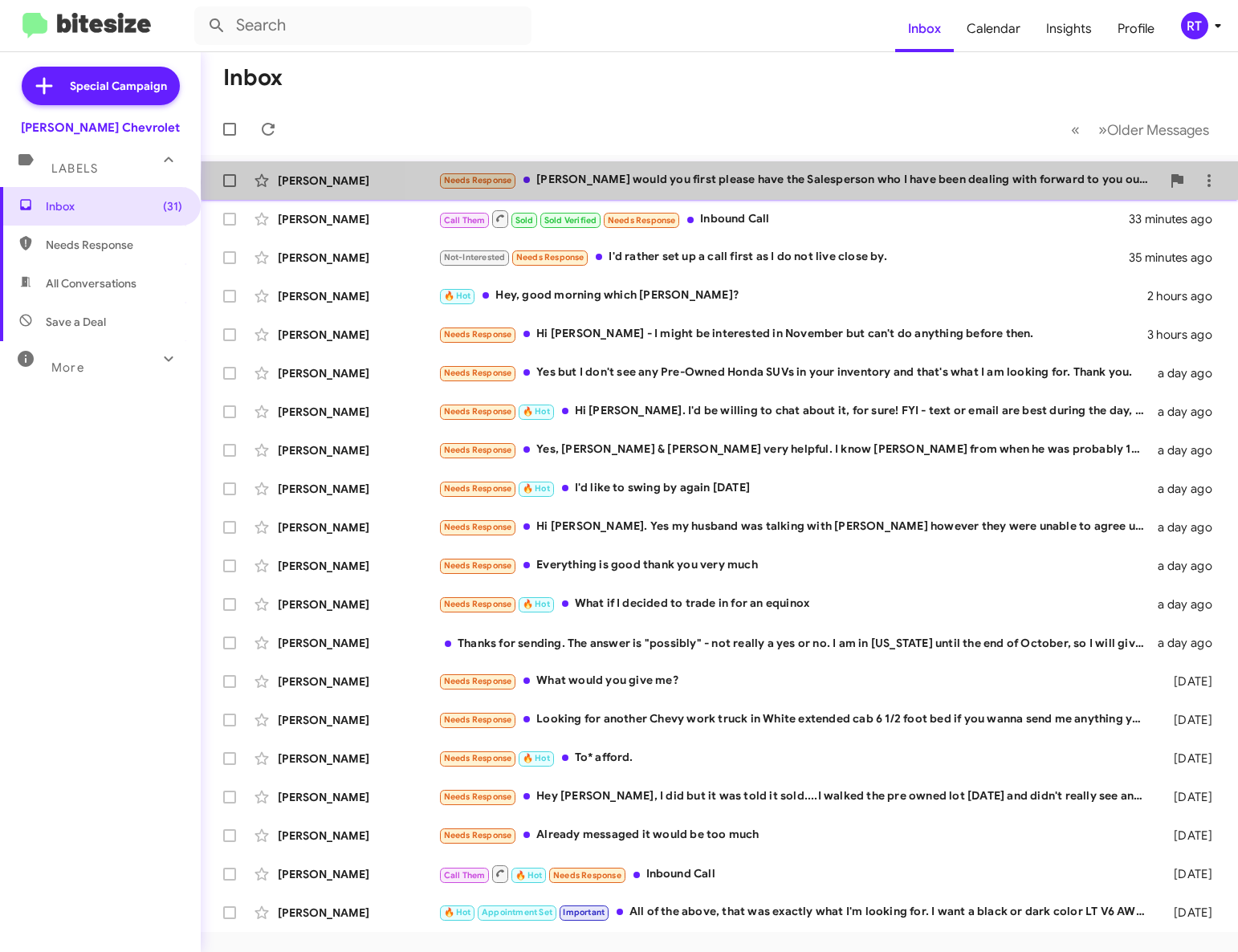
click at [864, 182] on div "Needs Response [PERSON_NAME] would you first please have the Salesperson who I …" at bounding box center [800, 180] width 722 height 19
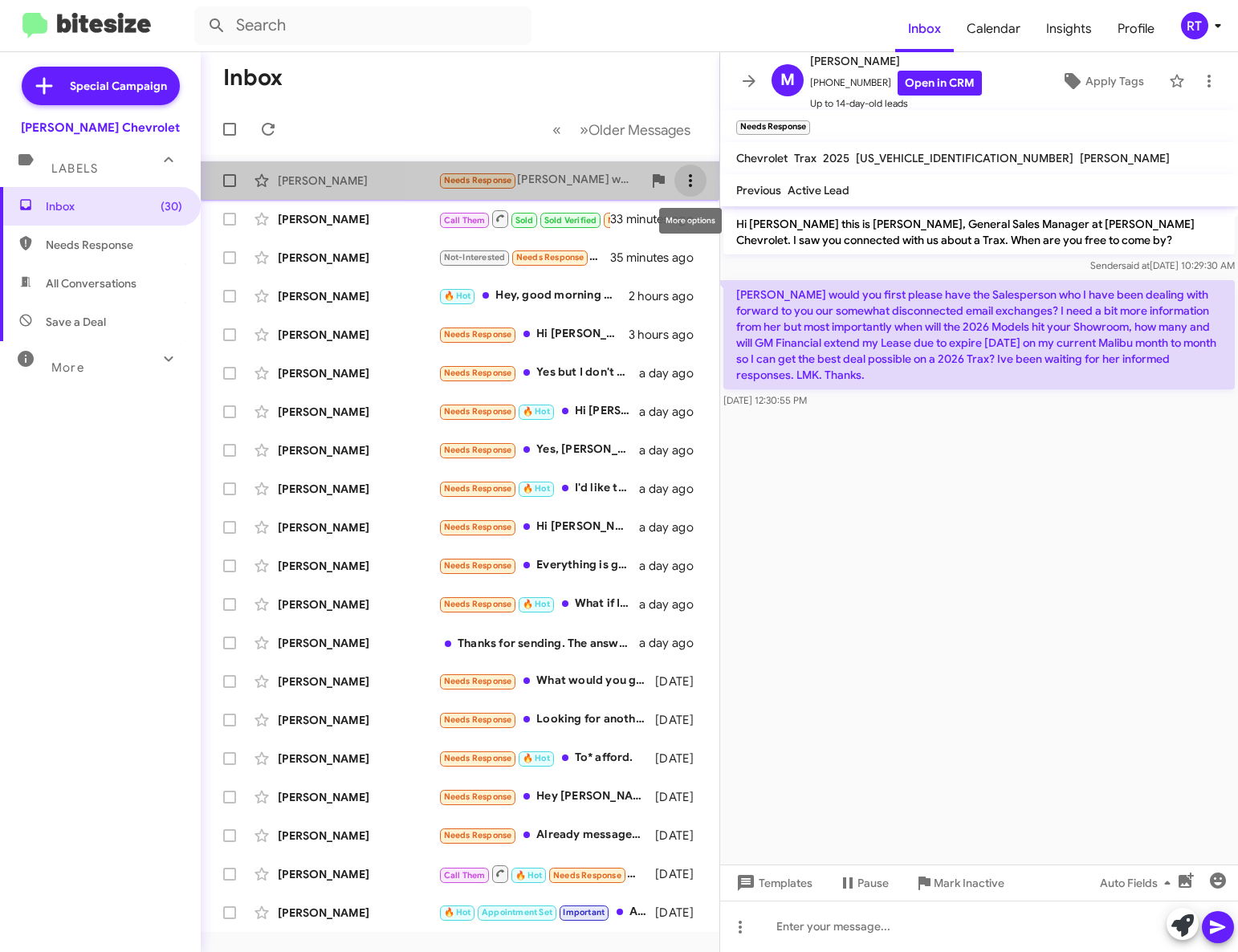
click at [690, 184] on icon at bounding box center [690, 180] width 19 height 19
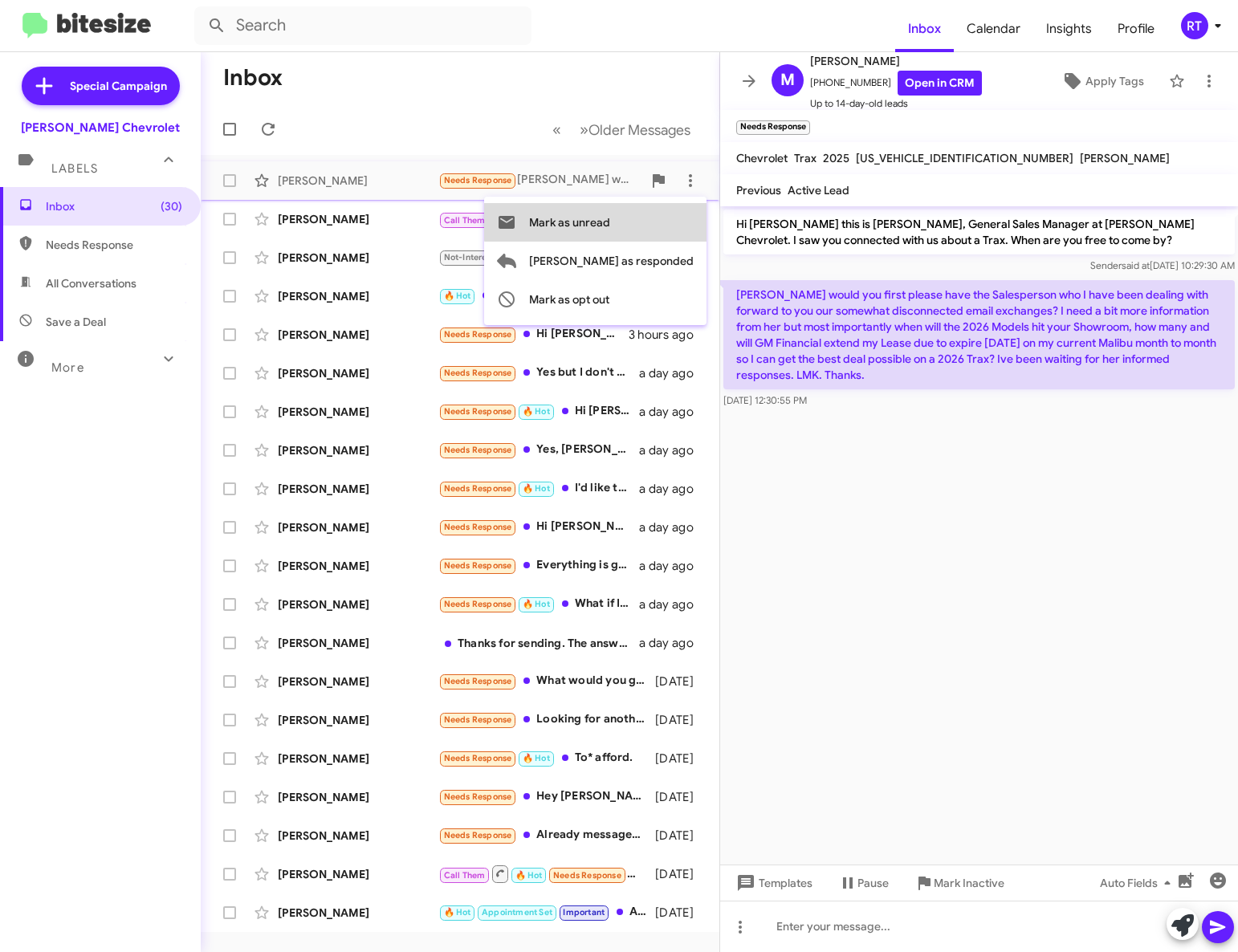
click at [610, 221] on span "Mark as unread" at bounding box center [570, 222] width 81 height 39
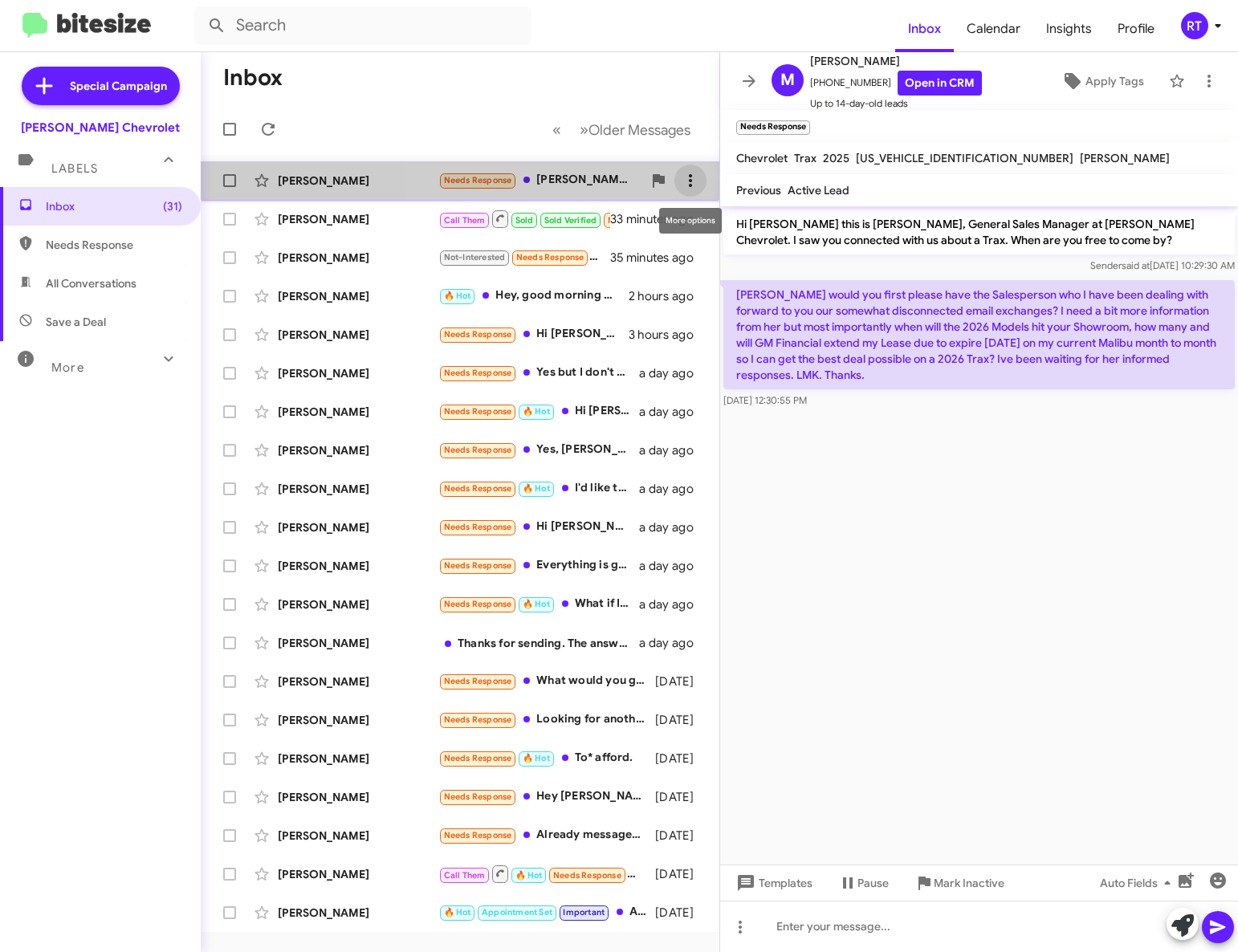
click at [690, 178] on icon at bounding box center [690, 180] width 19 height 19
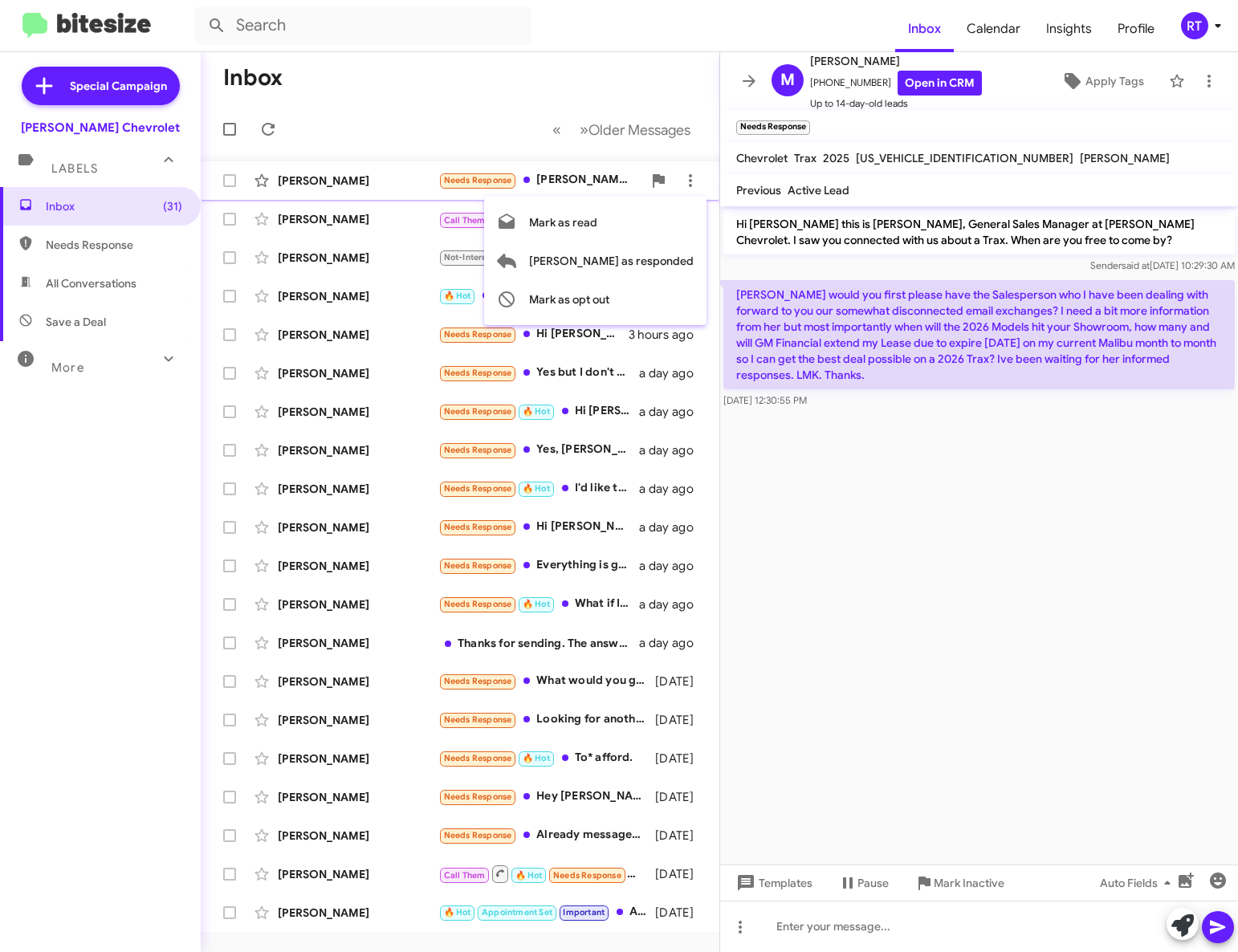
click at [926, 656] on div at bounding box center [619, 476] width 1238 height 952
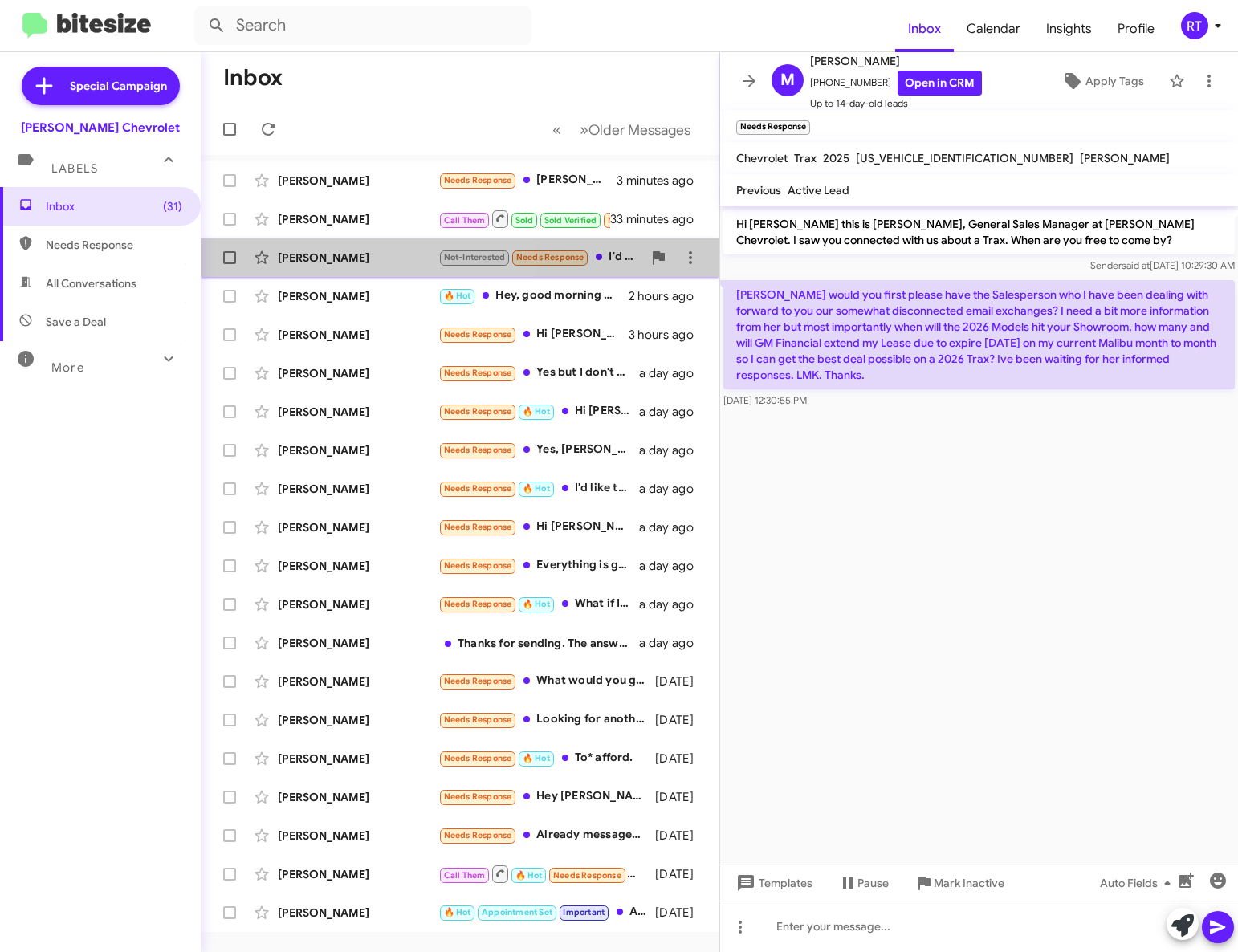
click at [321, 254] on div "[PERSON_NAME]" at bounding box center [358, 258] width 161 height 16
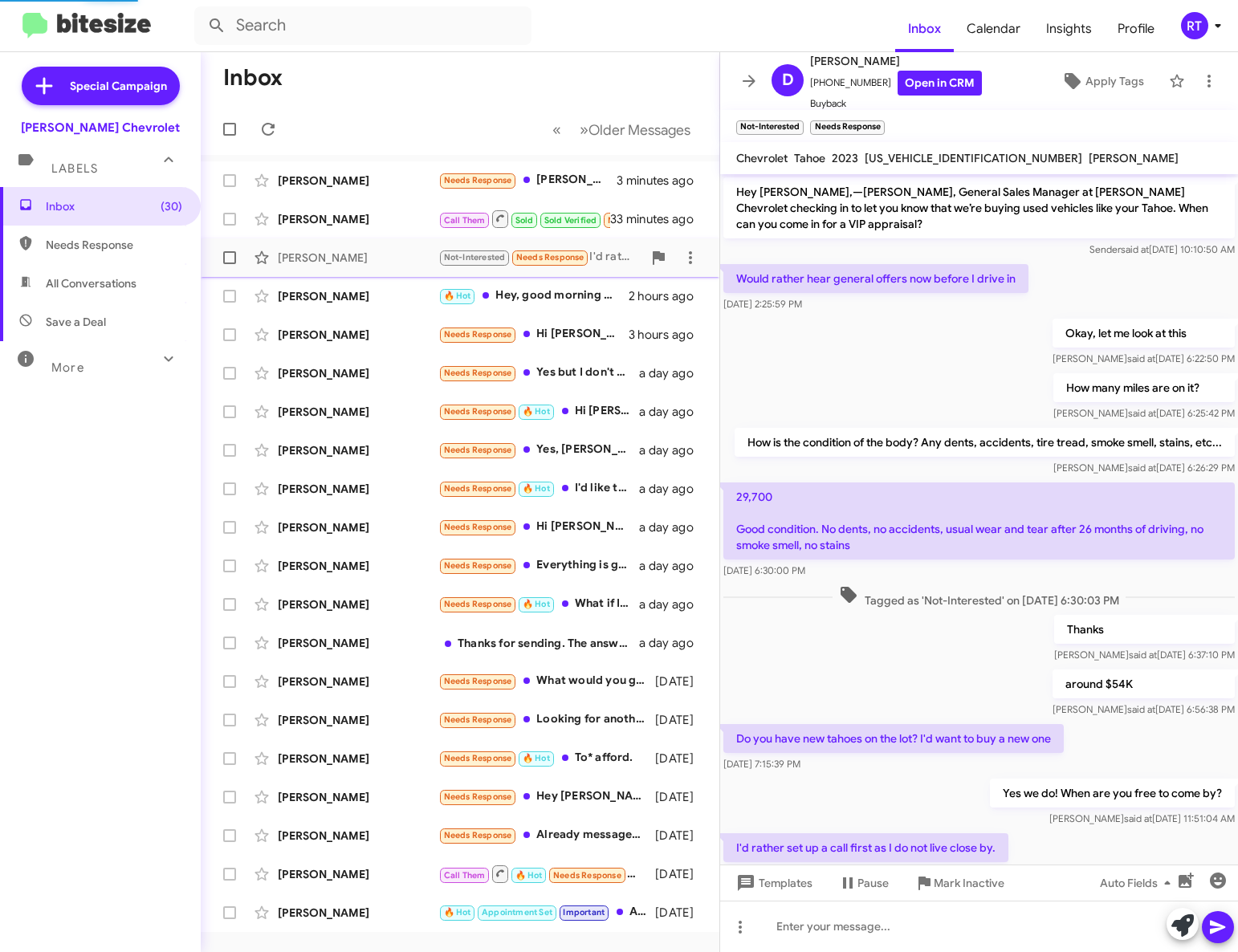
scroll to position [112, 0]
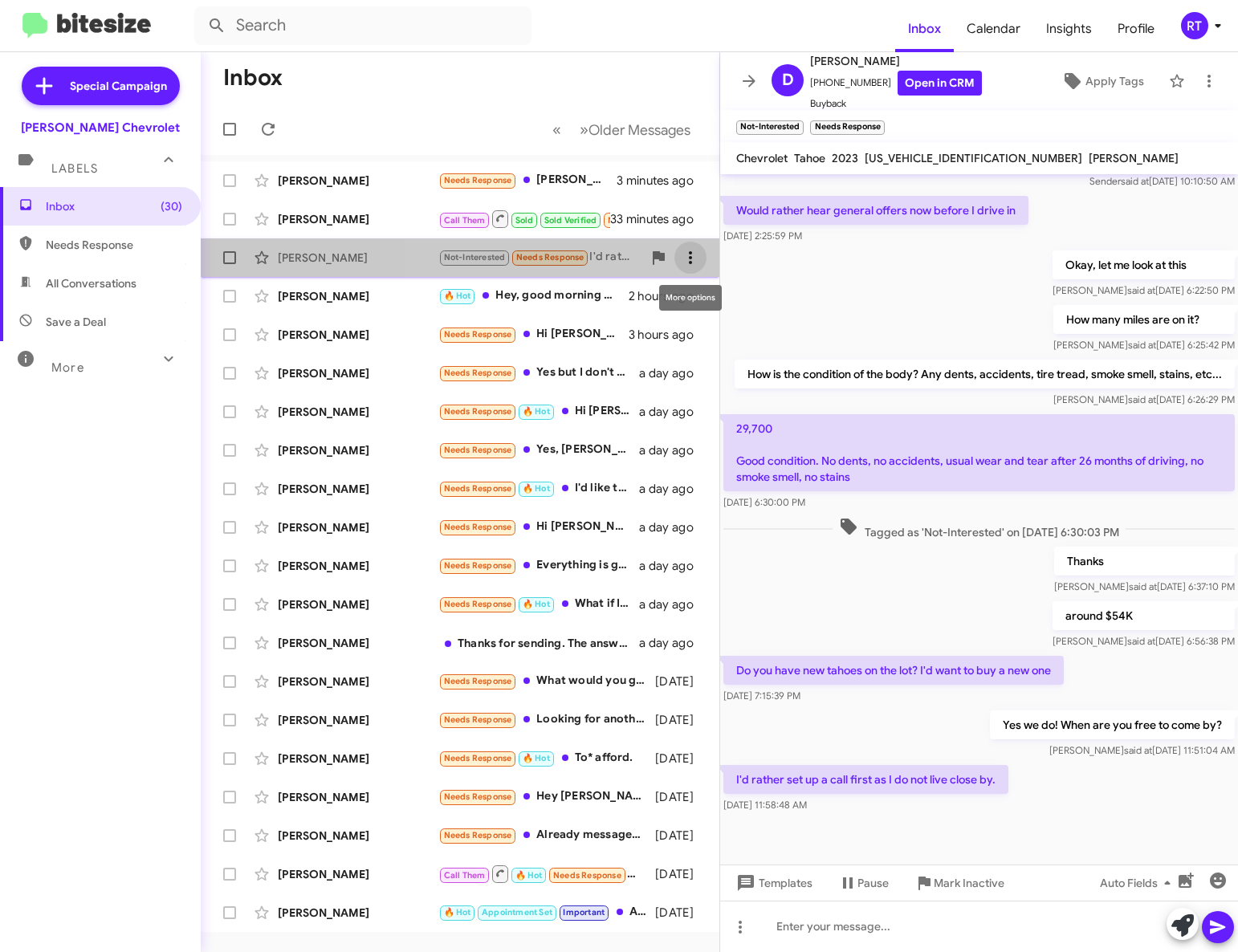
click at [690, 261] on icon at bounding box center [691, 258] width 4 height 13
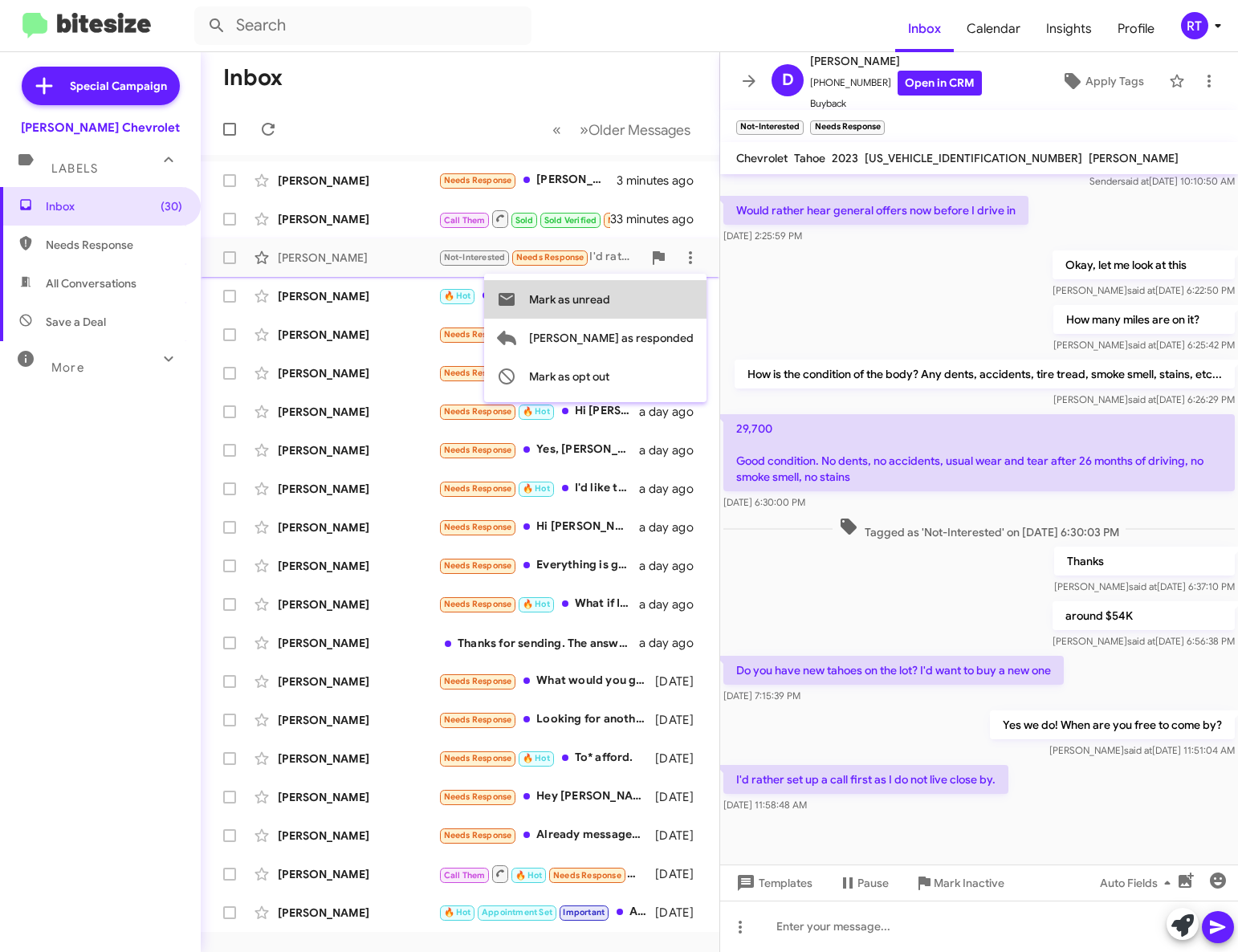
click at [610, 305] on span "Mark as unread" at bounding box center [570, 299] width 81 height 39
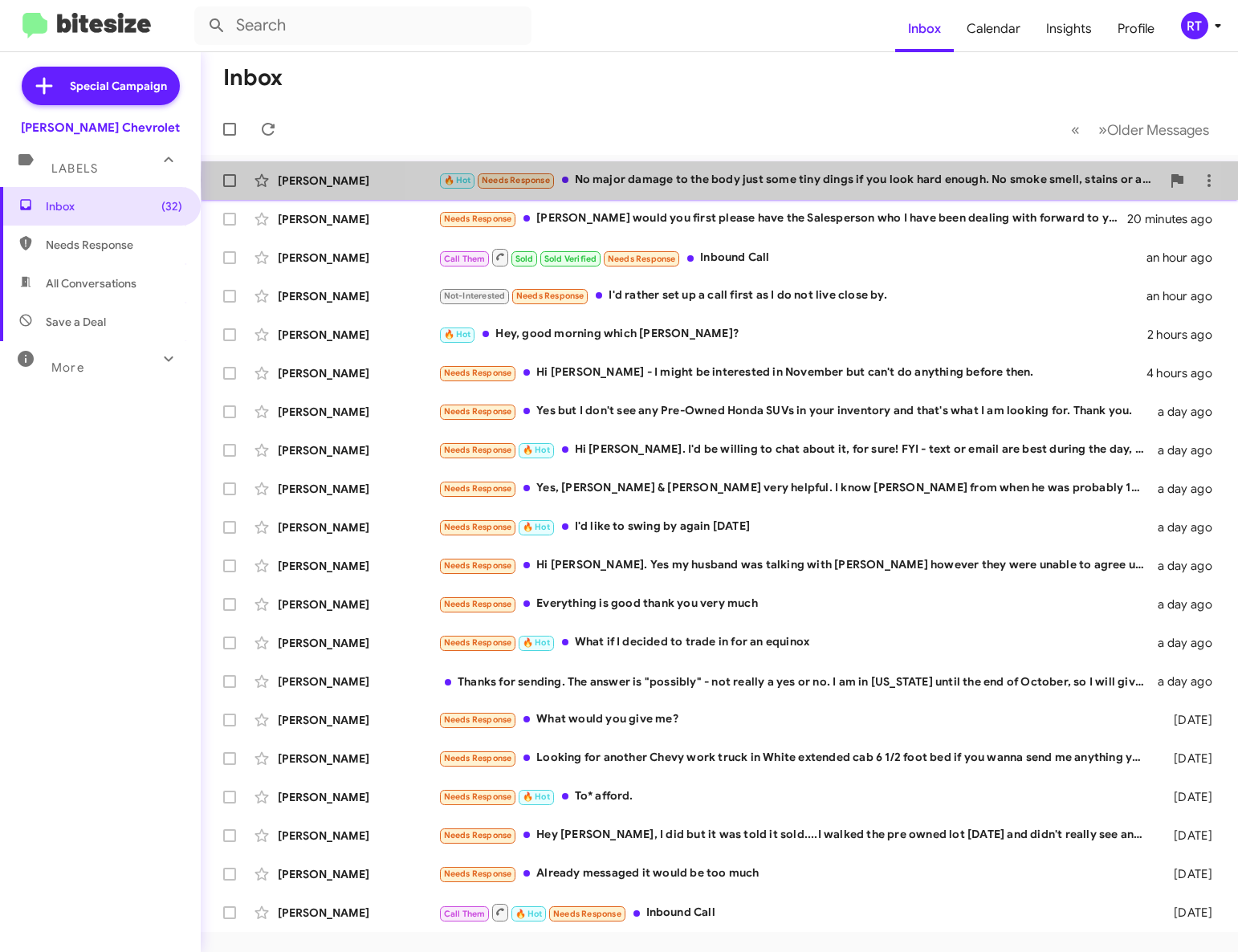
click at [739, 180] on div "🔥 Hot Needs Response No major damage to the body just some tiny dings if you lo…" at bounding box center [800, 180] width 722 height 19
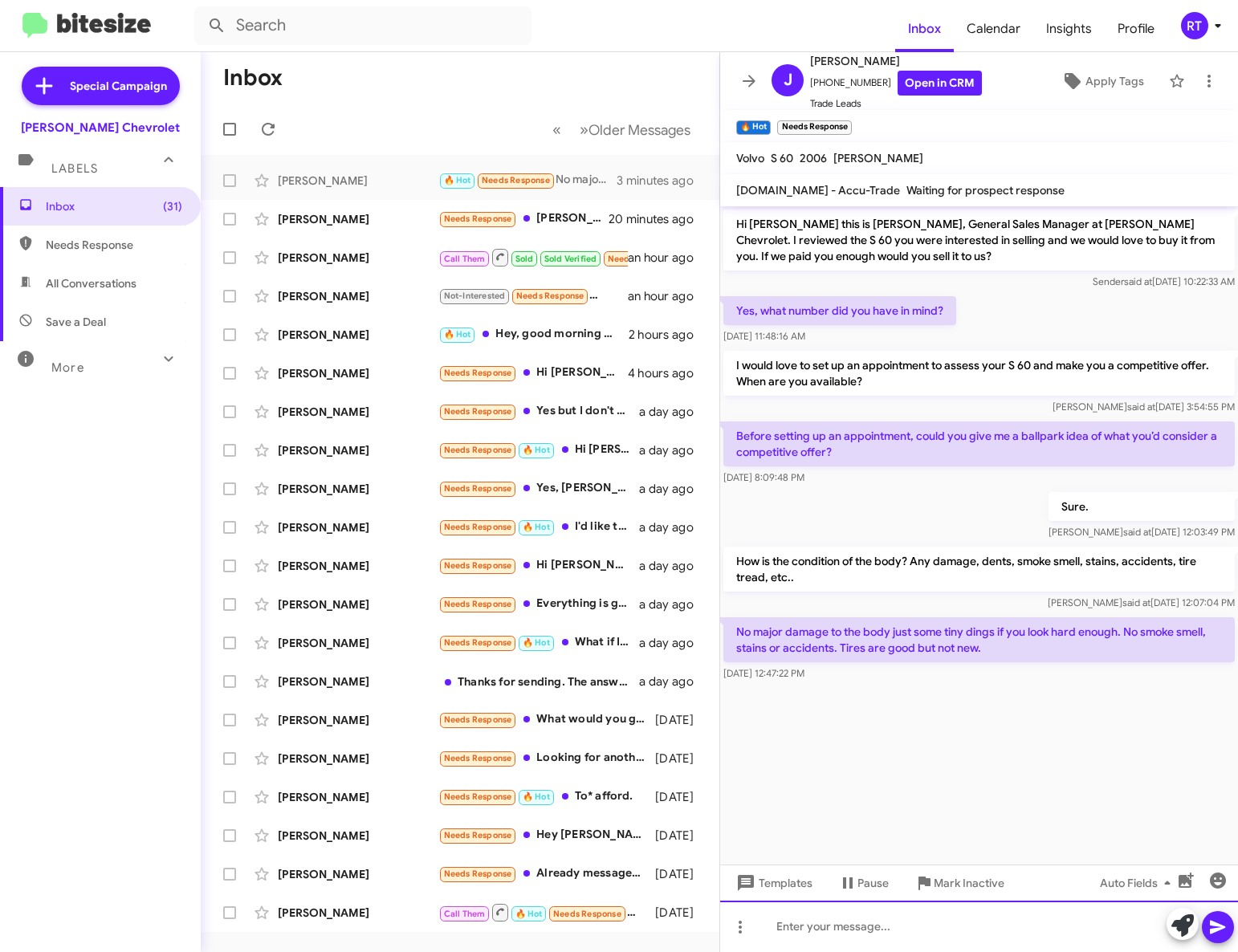
click at [786, 933] on div at bounding box center [978, 926] width 517 height 51
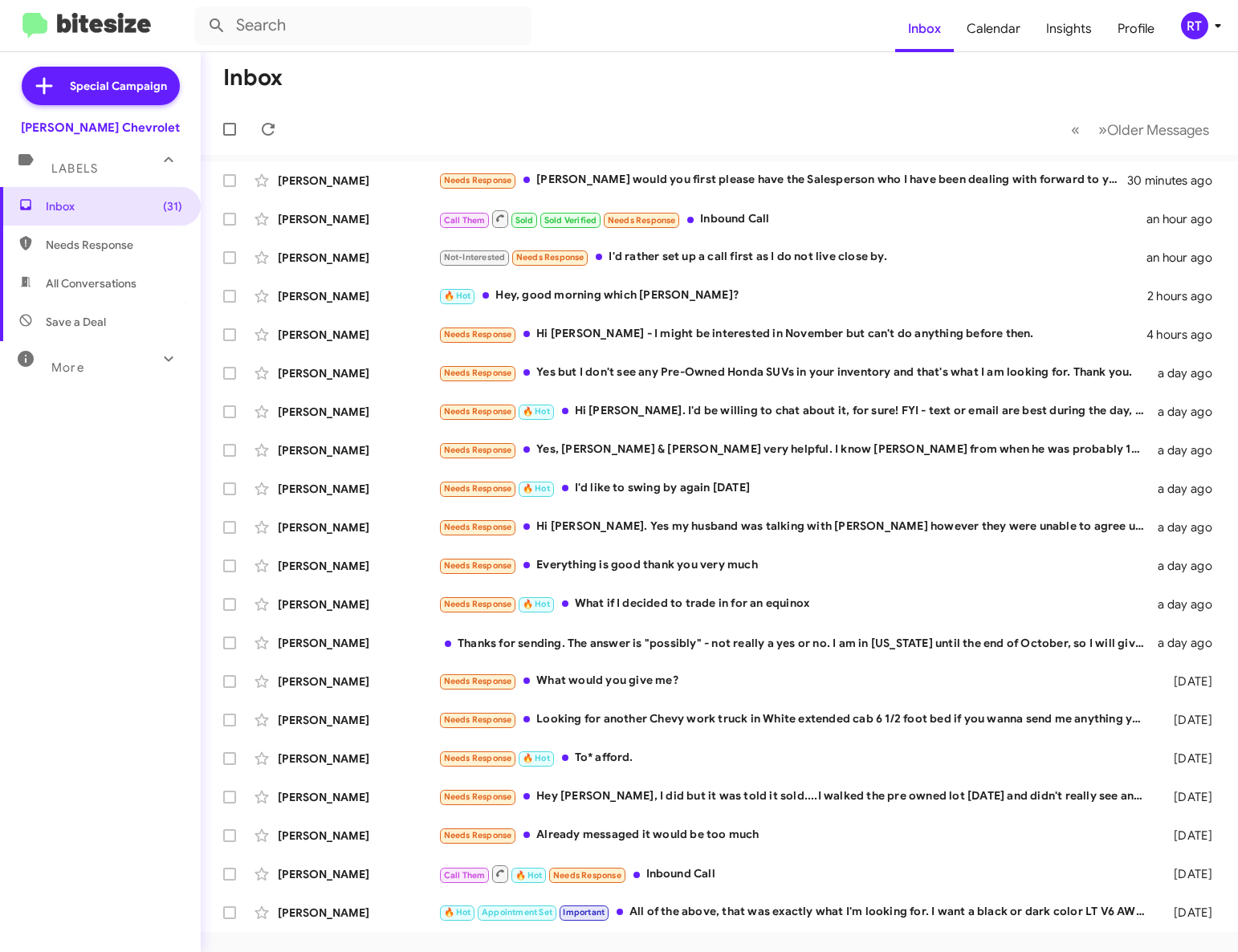
click at [79, 285] on span "All Conversations" at bounding box center [91, 283] width 91 height 16
type input "in:all-conversations"
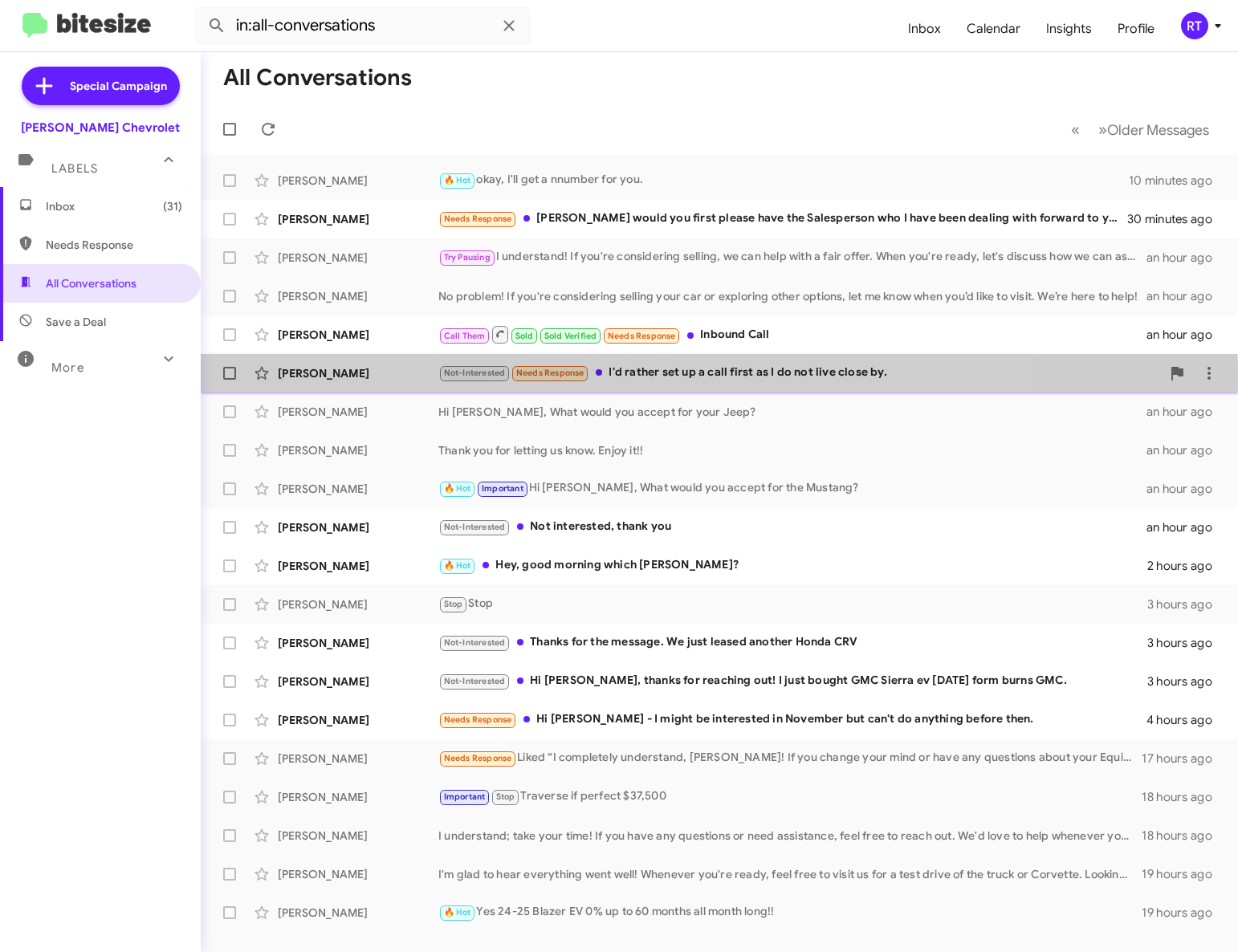
click at [322, 375] on div "[PERSON_NAME]" at bounding box center [358, 374] width 161 height 16
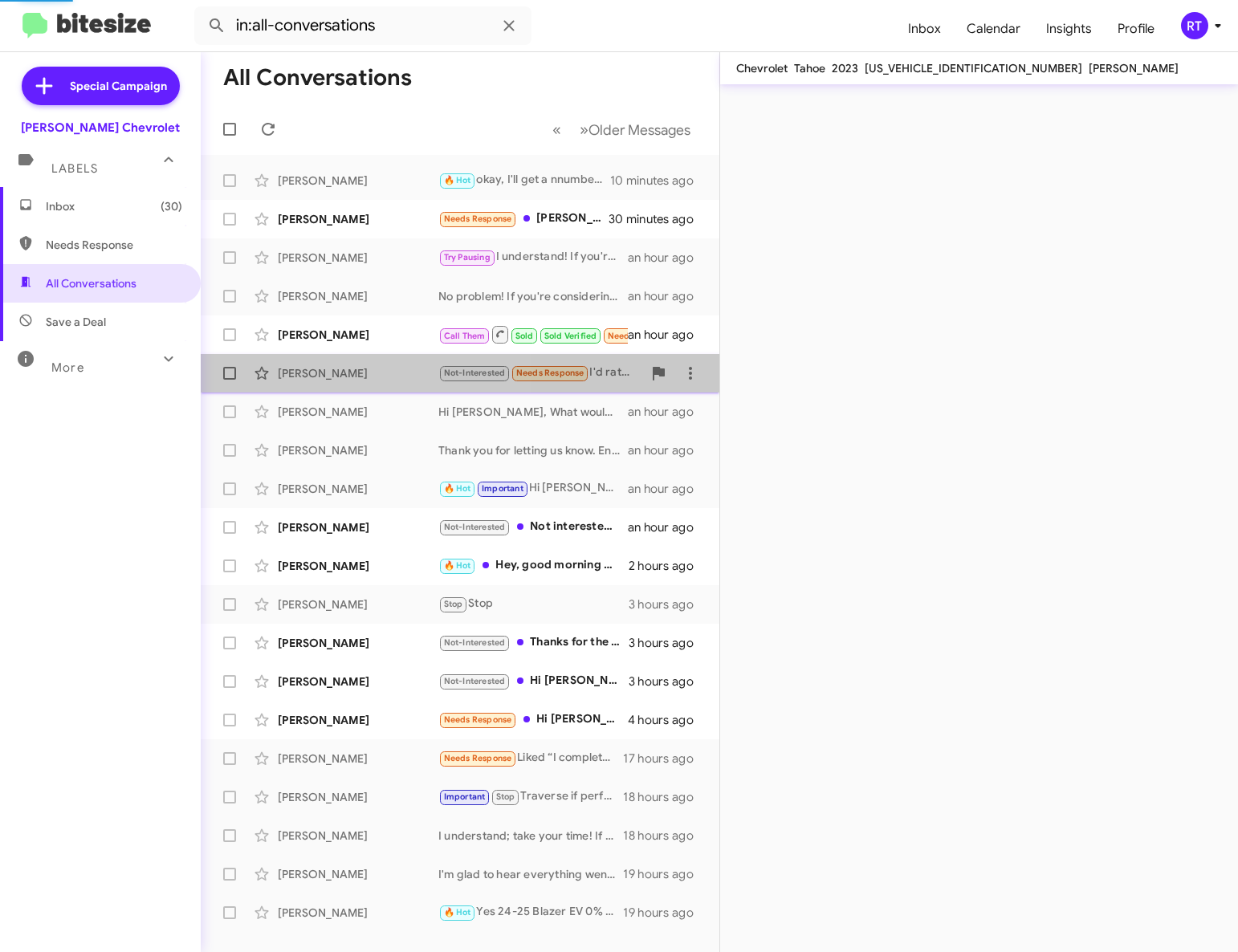
click at [320, 373] on div "[PERSON_NAME]" at bounding box center [358, 374] width 161 height 16
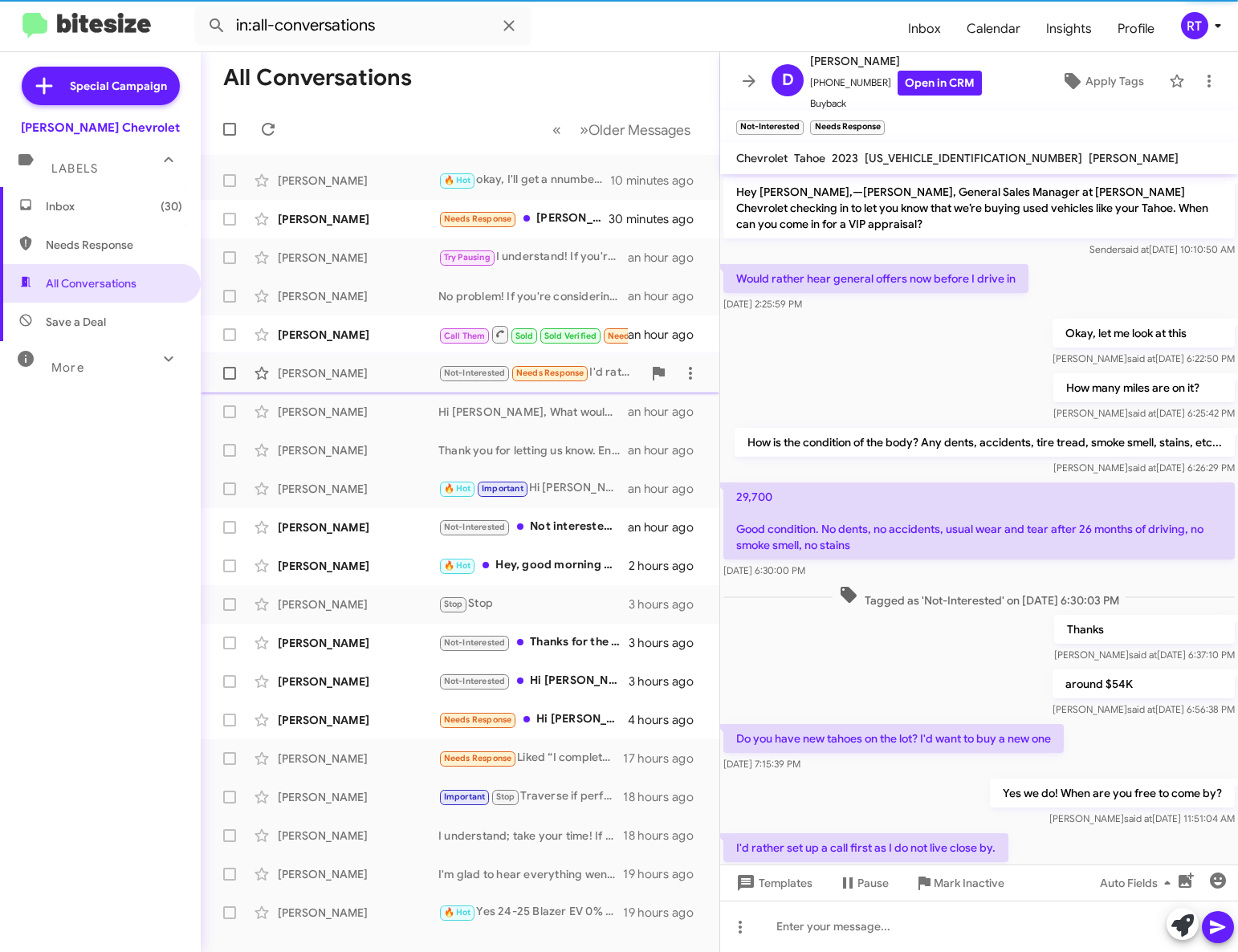
scroll to position [112, 0]
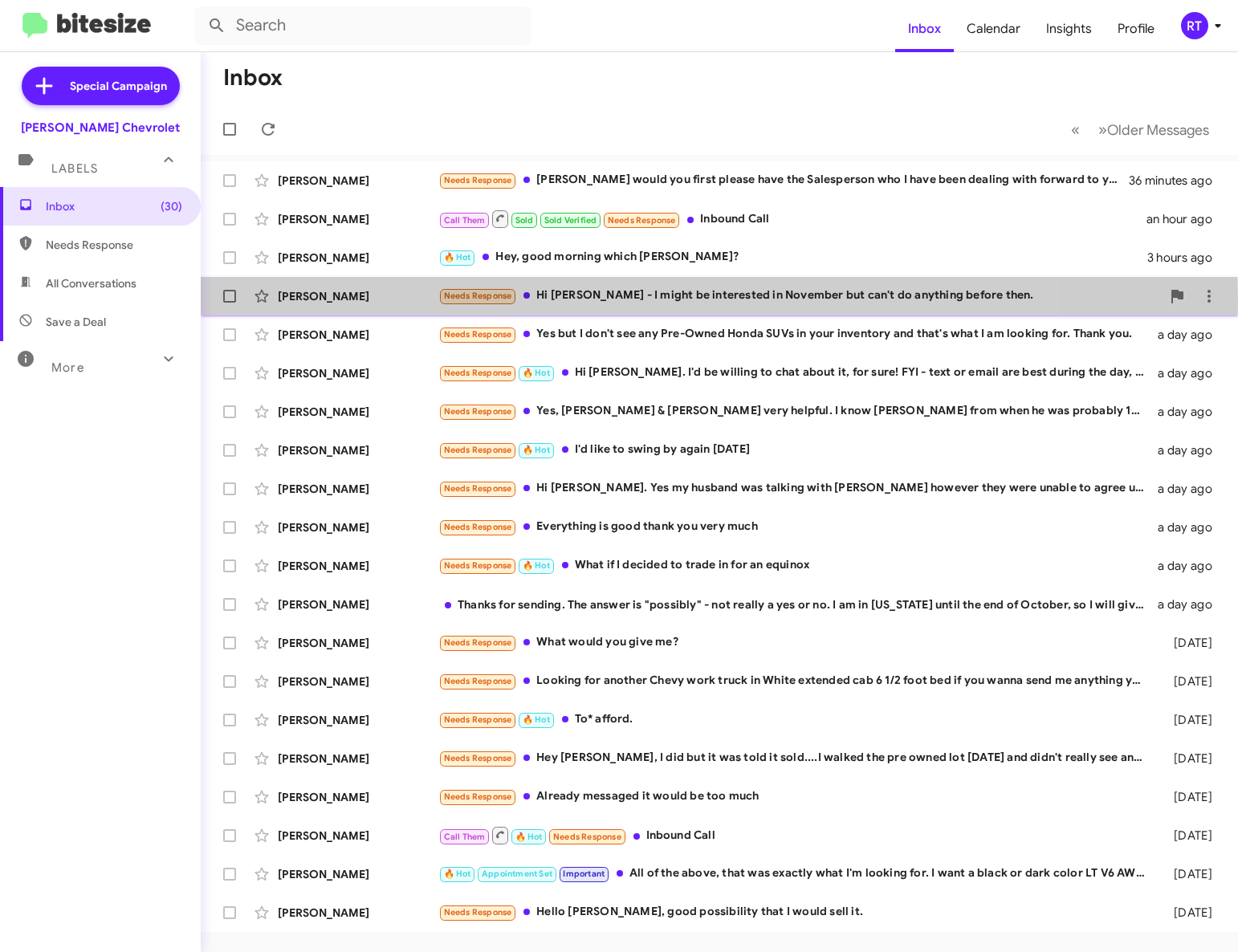
click at [333, 303] on div "[PERSON_NAME]" at bounding box center [358, 296] width 161 height 16
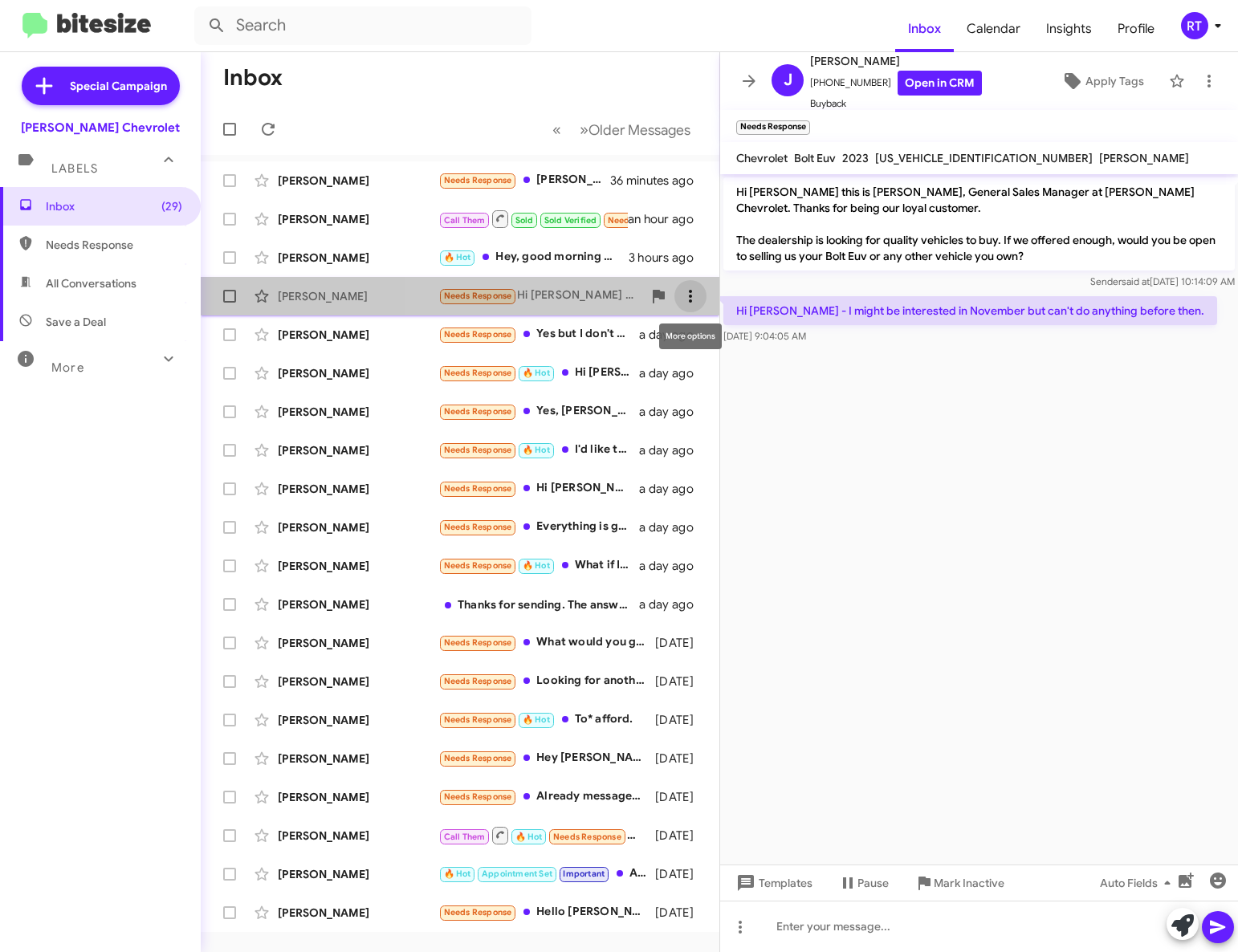
click at [694, 297] on icon at bounding box center [690, 295] width 19 height 19
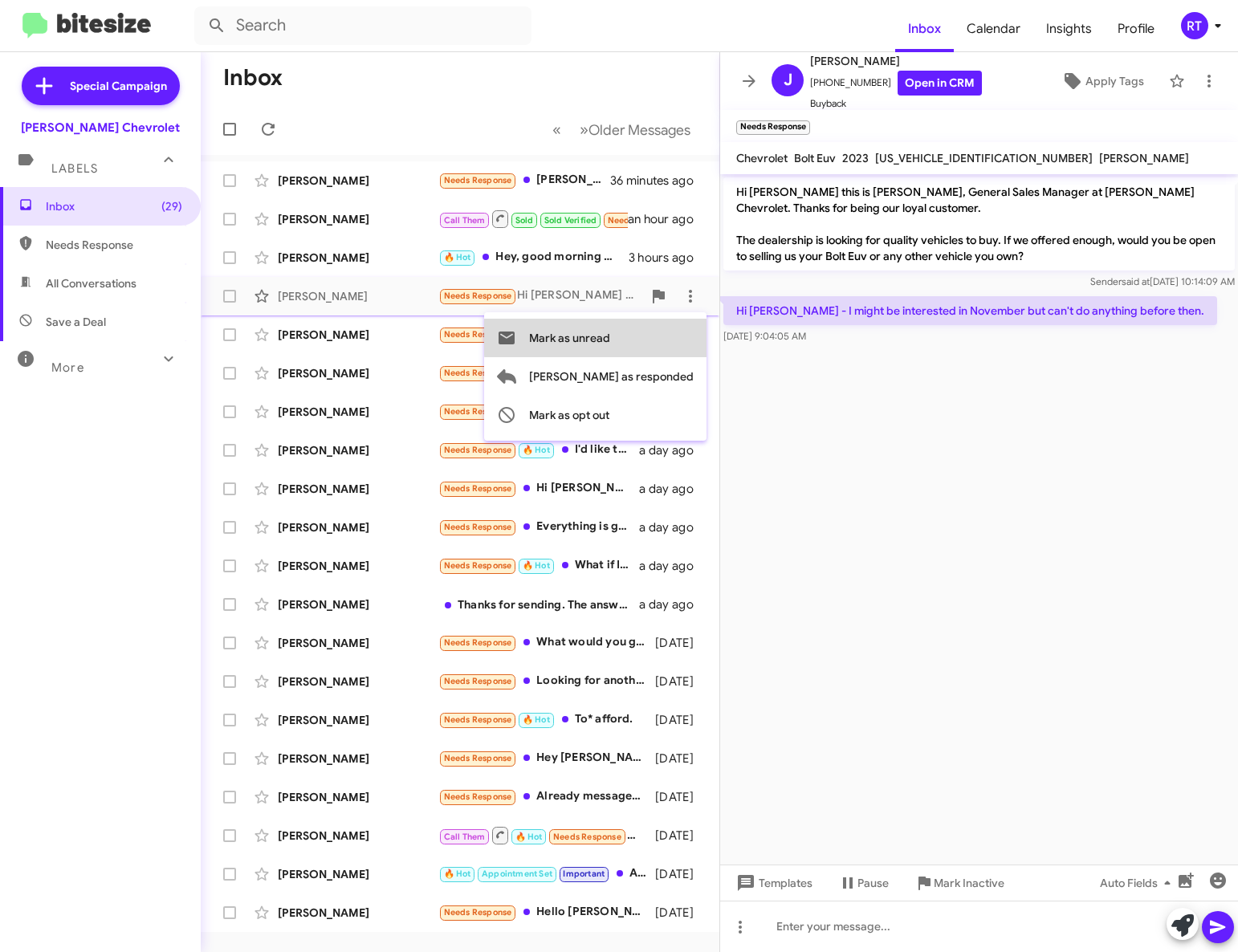
click at [677, 335] on button "Mark as unread" at bounding box center [596, 338] width 223 height 39
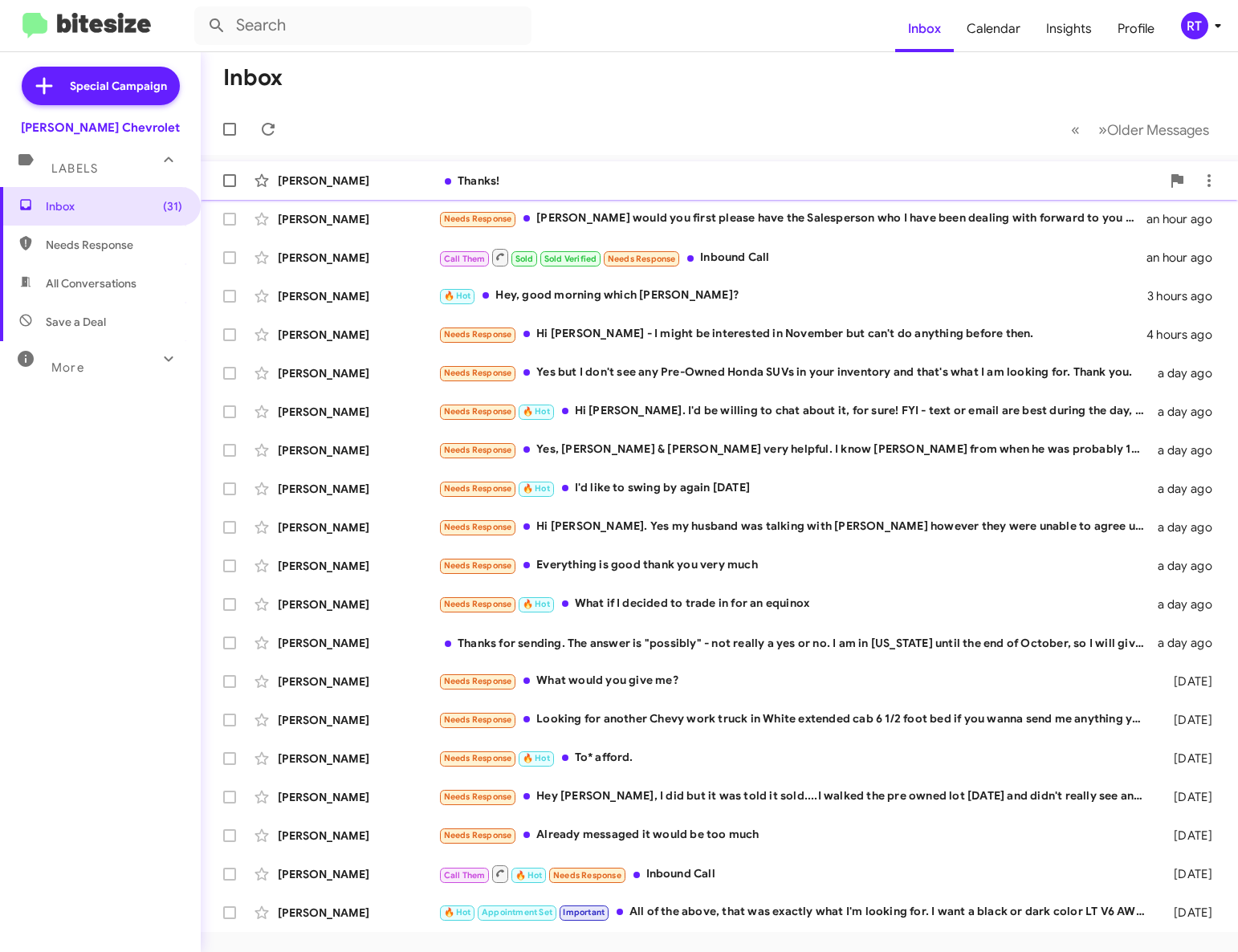
click at [510, 182] on div "Thanks!" at bounding box center [800, 181] width 722 height 16
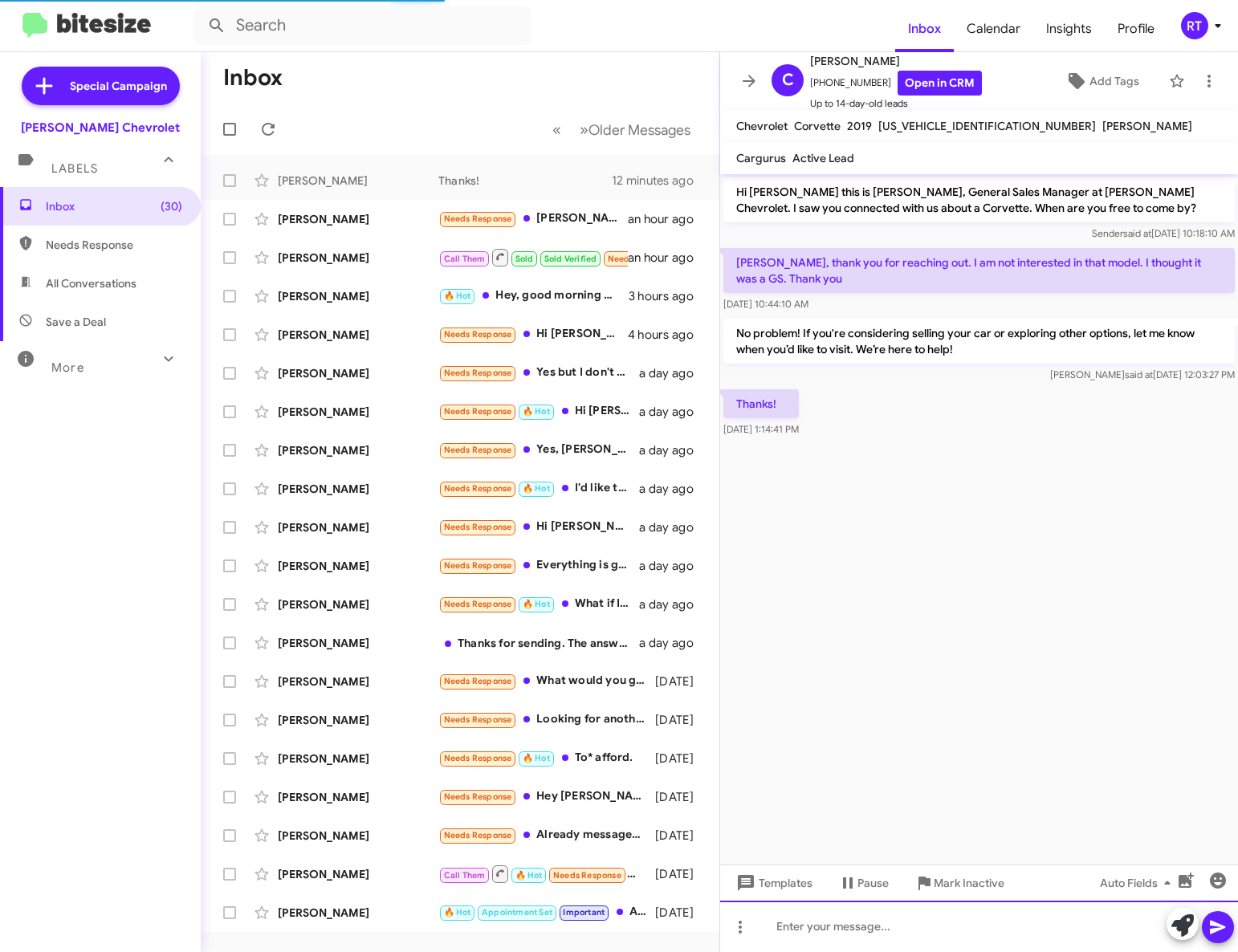
click at [789, 932] on div at bounding box center [978, 926] width 517 height 51
